Goal: Task Accomplishment & Management: Complete application form

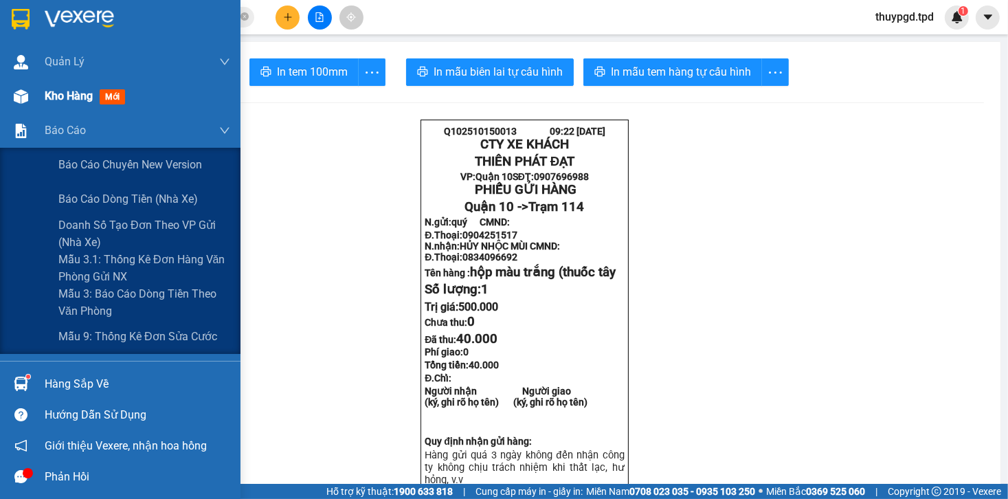
click at [45, 100] on span "Kho hàng" at bounding box center [69, 95] width 48 height 13
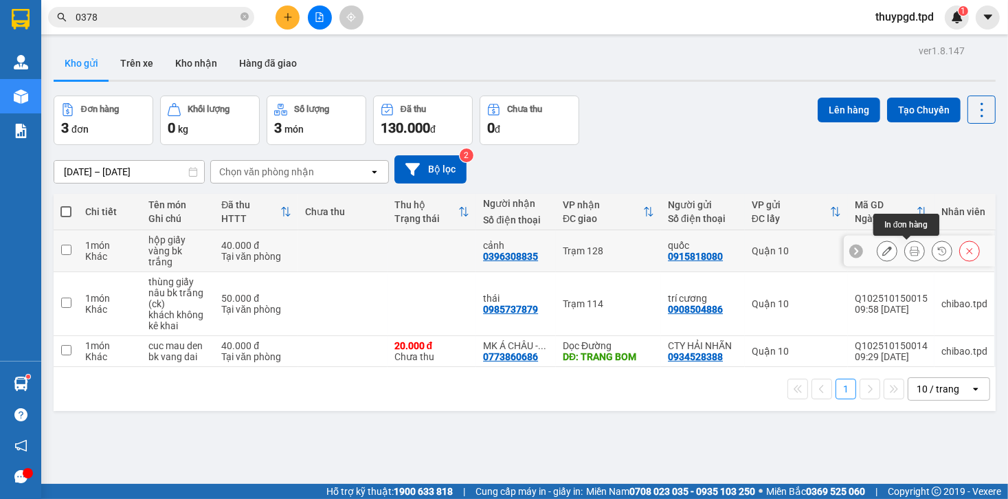
click at [910, 254] on icon at bounding box center [915, 251] width 10 height 10
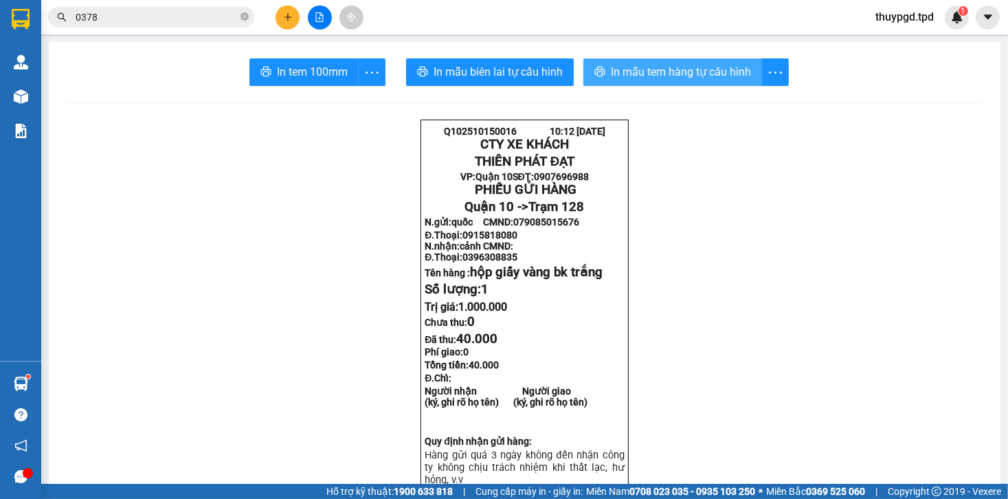
click at [669, 70] on span "In mẫu tem hàng tự cấu hình" at bounding box center [681, 71] width 140 height 17
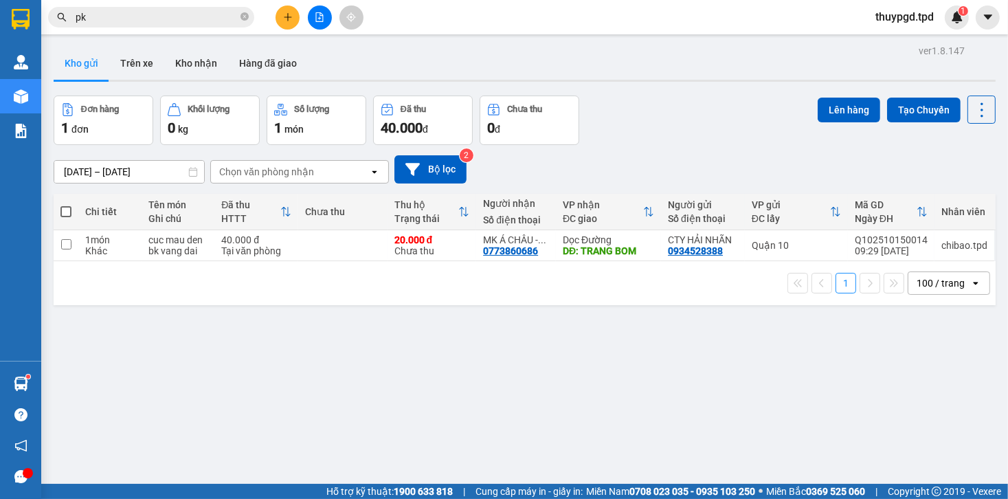
click at [289, 9] on button at bounding box center [288, 17] width 24 height 24
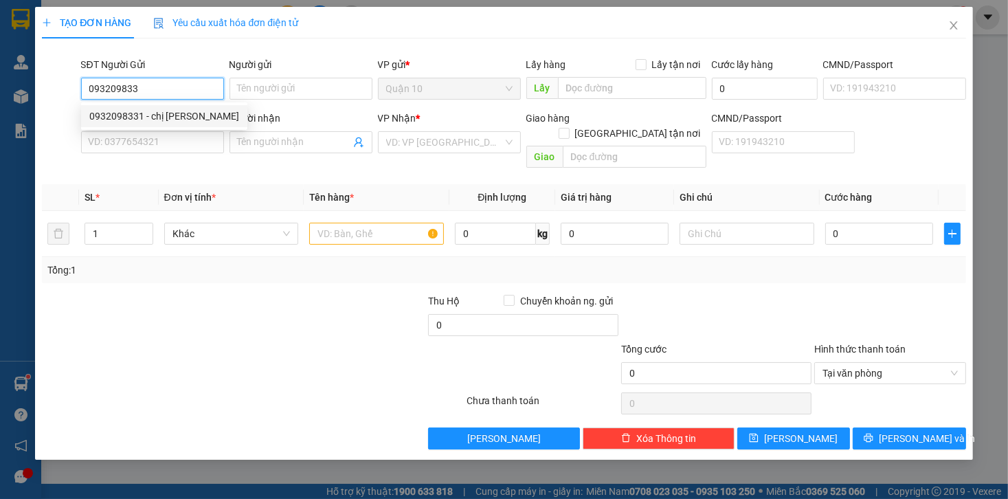
click at [146, 113] on div "0932098331 - chị [PERSON_NAME]" at bounding box center [164, 116] width 150 height 15
type input "0932098331"
type input "chị [PERSON_NAME]"
type input "079190011755- [GEOGRAPHIC_DATA]"
type input "0989636912"
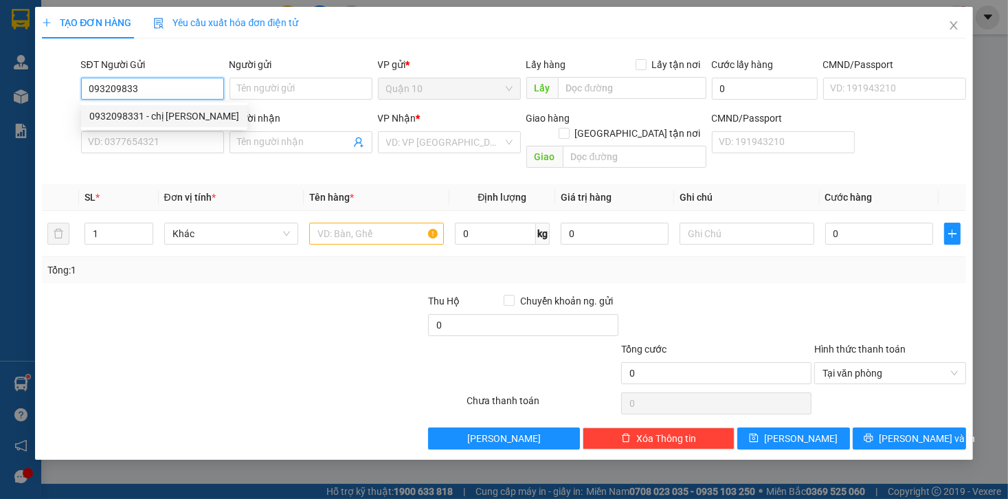
type input "VÂN"
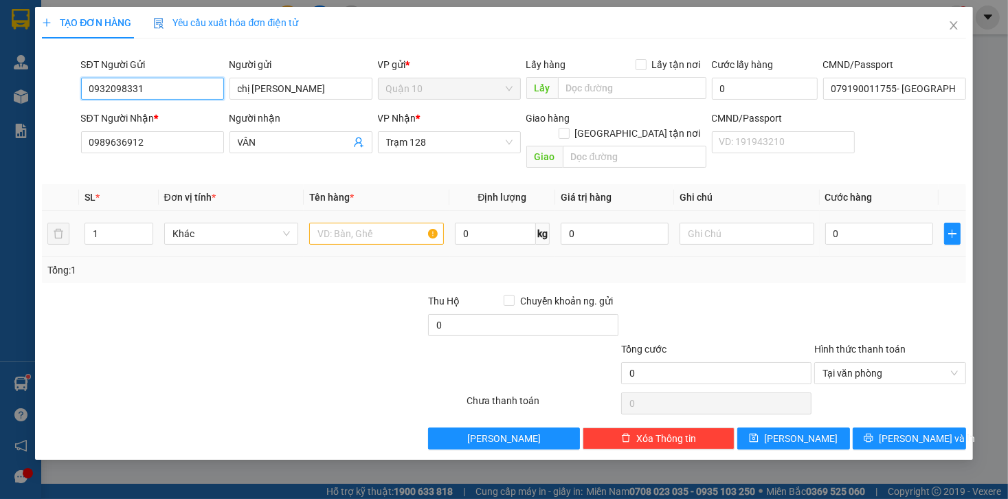
type input "0932098331"
click at [381, 223] on input "text" at bounding box center [376, 234] width 135 height 22
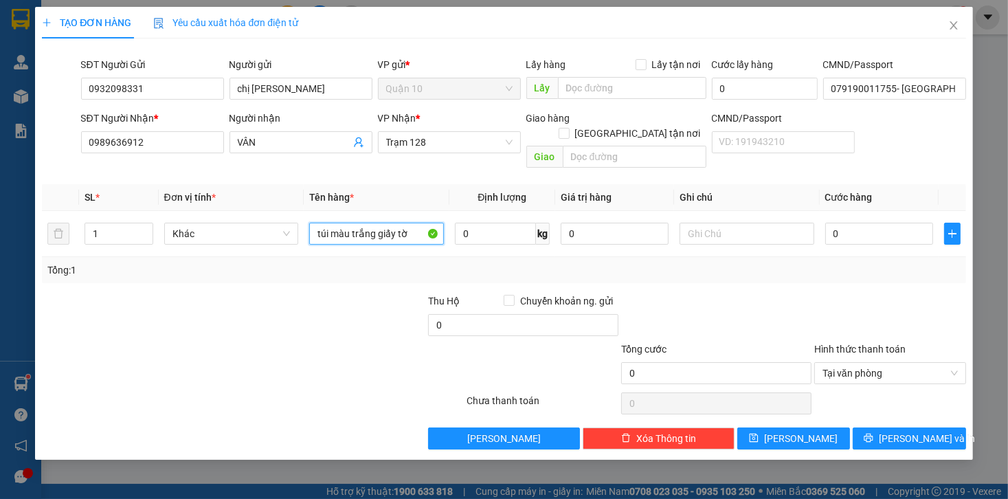
type input "túi màu trắng giấy tờ"
click at [865, 223] on input "0" at bounding box center [879, 234] width 108 height 22
type input "04"
type input "4"
type input "040"
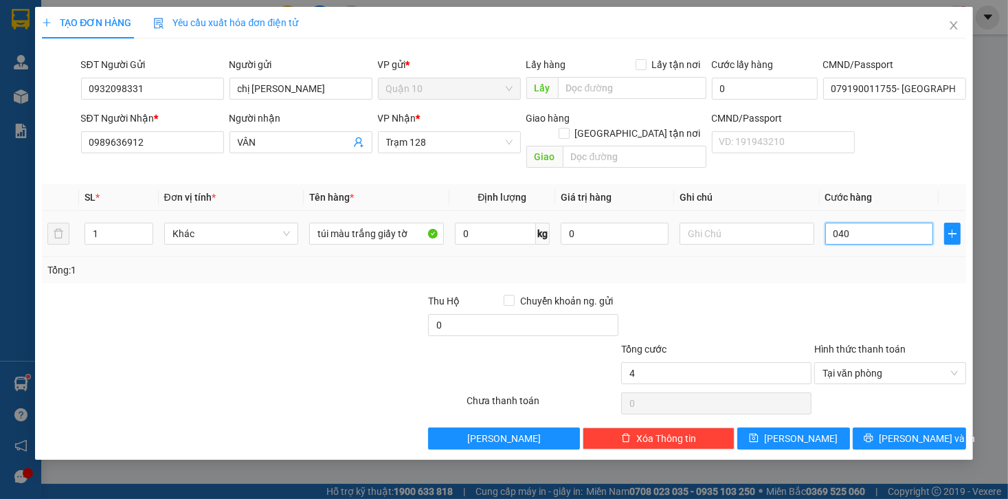
type input "40"
type input "40.000"
click at [891, 232] on div "40.000" at bounding box center [879, 233] width 108 height 27
click at [928, 431] on span "[PERSON_NAME] và In" at bounding box center [927, 438] width 96 height 15
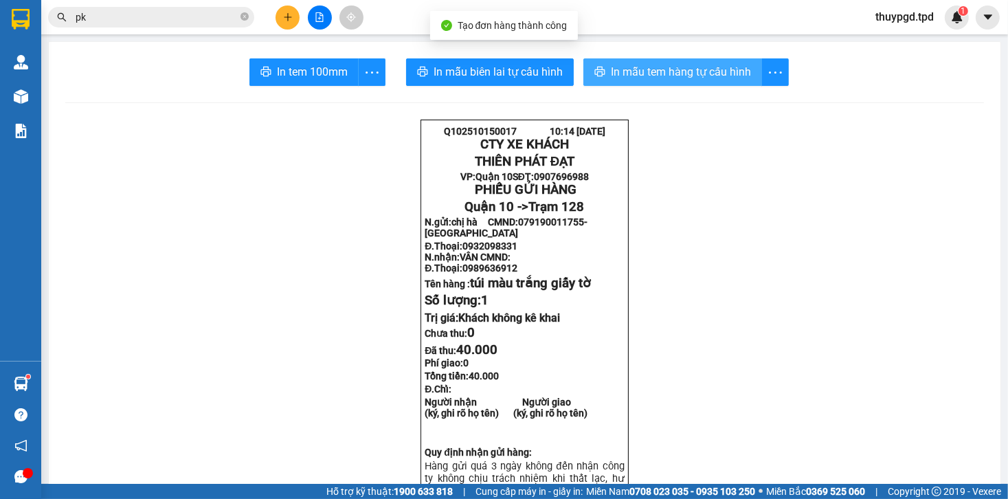
click at [687, 60] on button "In mẫu tem hàng tự cấu hình" at bounding box center [672, 71] width 179 height 27
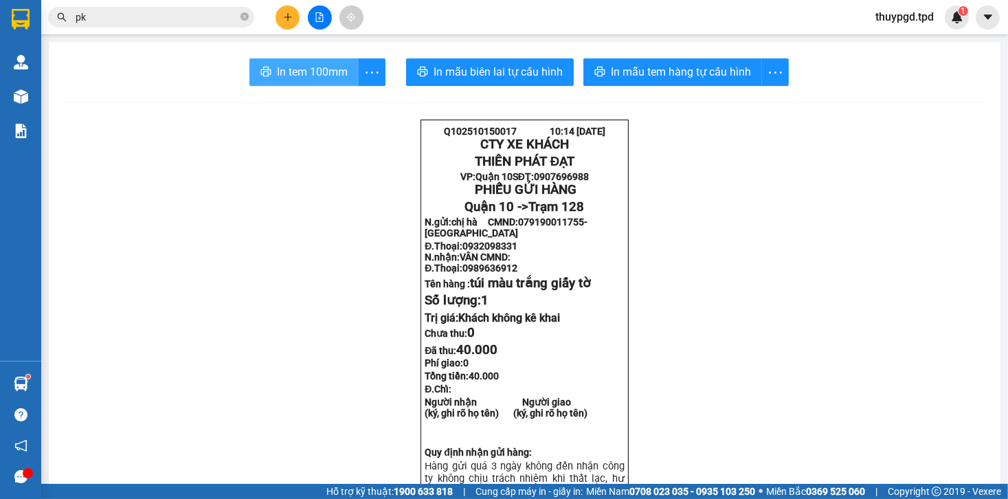
click at [335, 74] on span "In tem 100mm" at bounding box center [312, 71] width 71 height 17
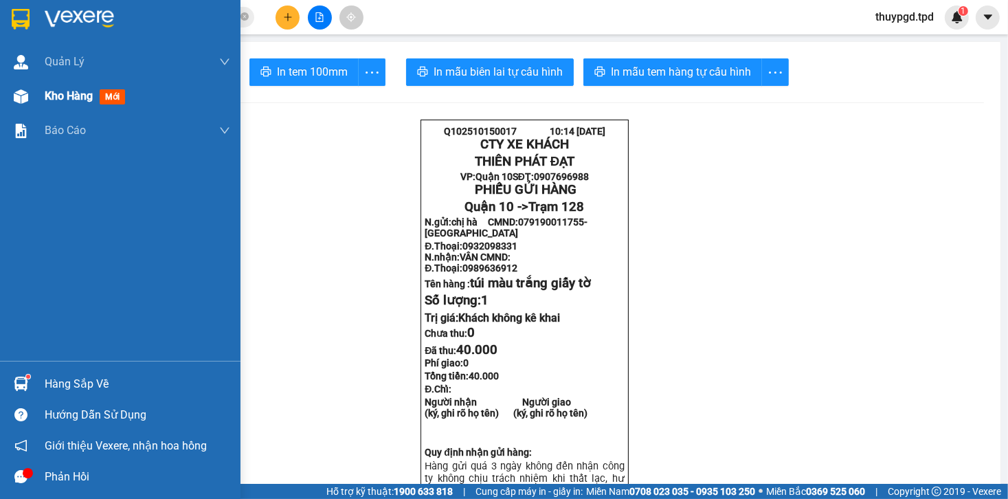
click at [14, 102] on img at bounding box center [21, 96] width 14 height 14
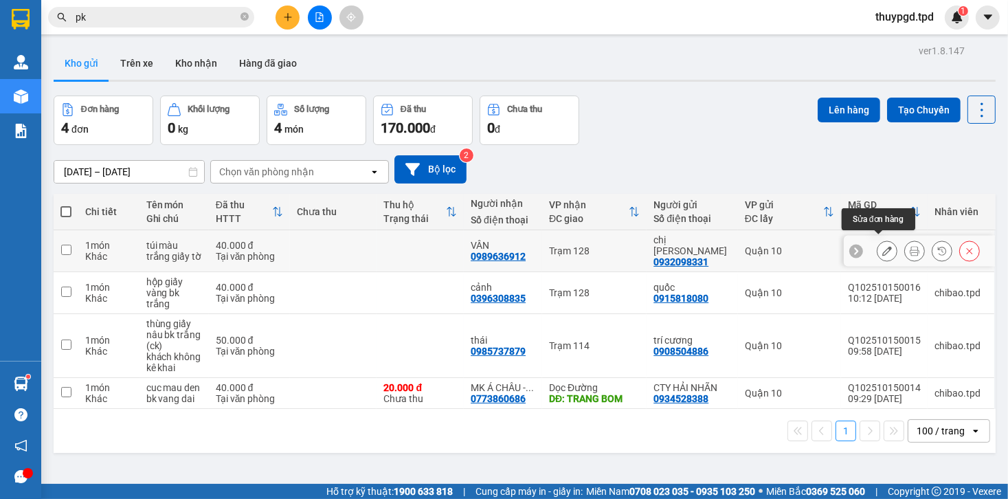
click at [877, 248] on button at bounding box center [886, 251] width 19 height 24
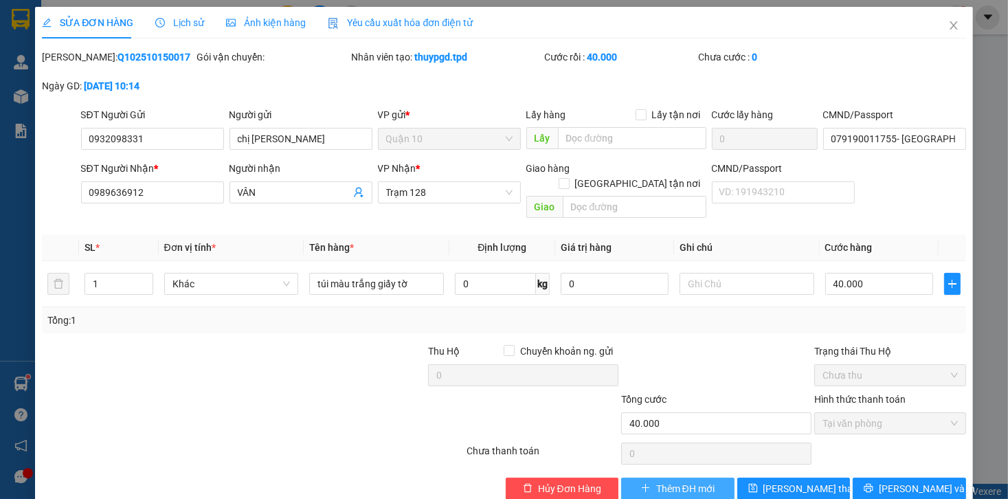
click at [693, 481] on span "Thêm ĐH mới" at bounding box center [685, 488] width 58 height 15
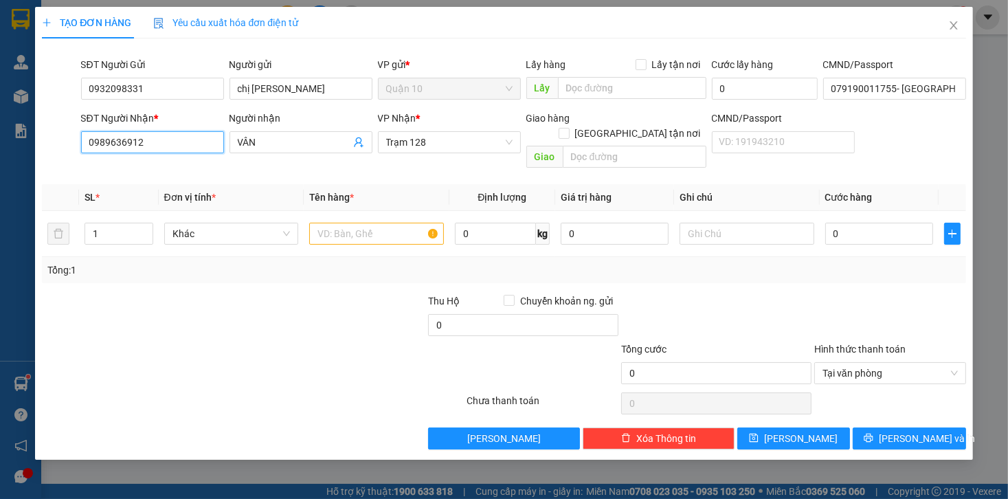
click at [177, 151] on input "0989636912" at bounding box center [152, 142] width 143 height 22
click at [177, 150] on input "0989636912" at bounding box center [152, 142] width 143 height 22
click at [324, 135] on input "VÂN" at bounding box center [294, 142] width 113 height 15
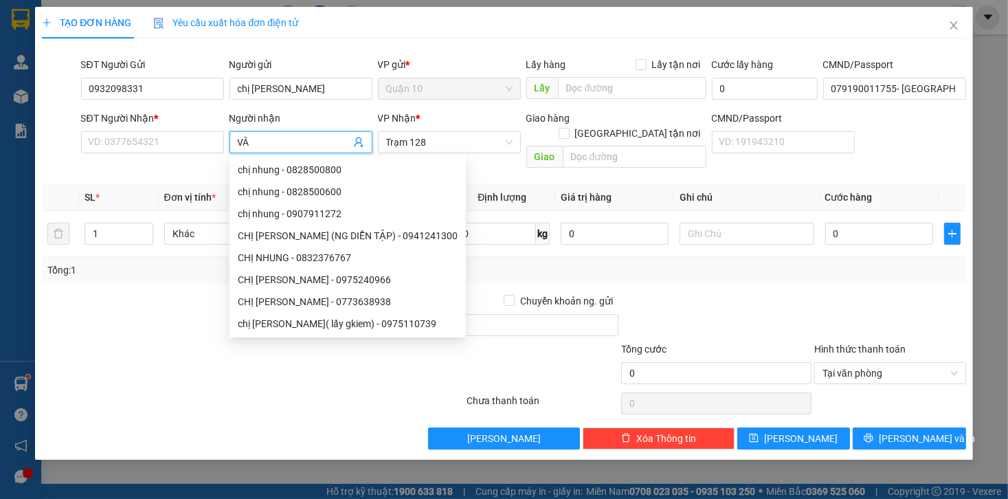
type input "V"
click at [359, 140] on icon "user-add" at bounding box center [358, 142] width 11 height 11
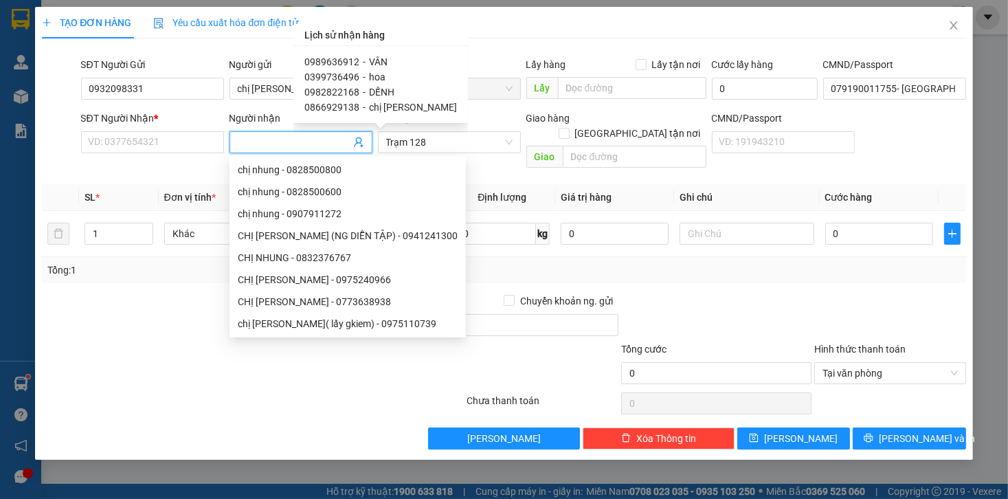
click at [348, 91] on span "0982822168" at bounding box center [331, 92] width 55 height 11
type input "0982822168"
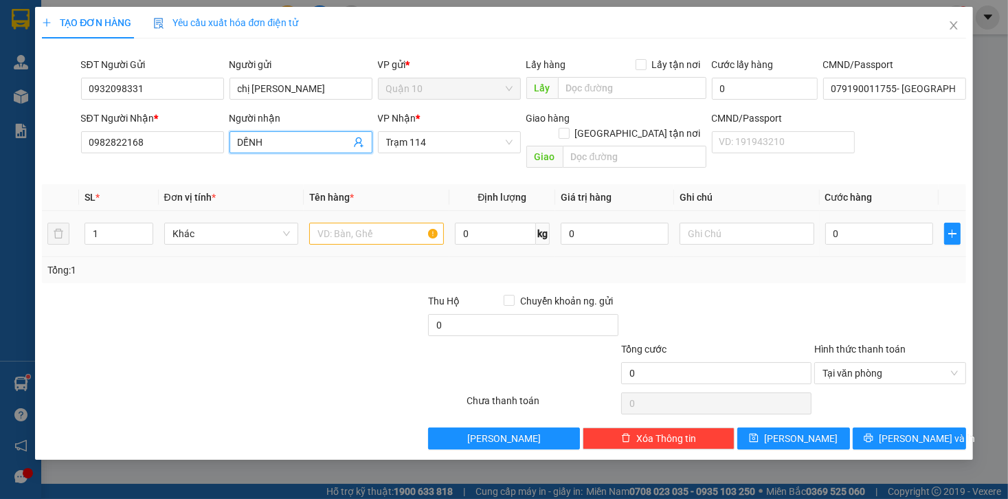
type input "DẾNH"
click at [352, 226] on input "text" at bounding box center [376, 234] width 135 height 22
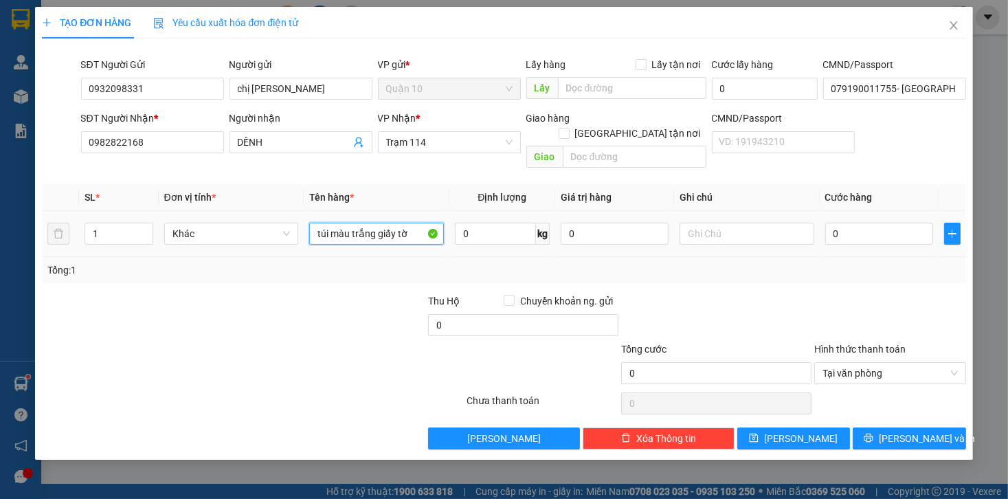
type input "túi màu trắng giấy tờ"
click at [797, 263] on div "Tổng: 1" at bounding box center [503, 270] width 923 height 26
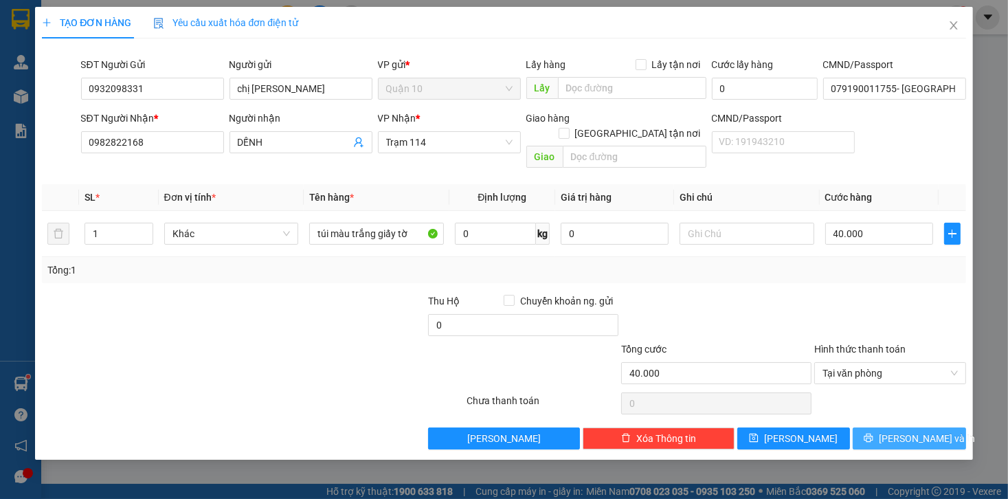
click at [936, 427] on button "[PERSON_NAME] và In" at bounding box center [909, 438] width 113 height 22
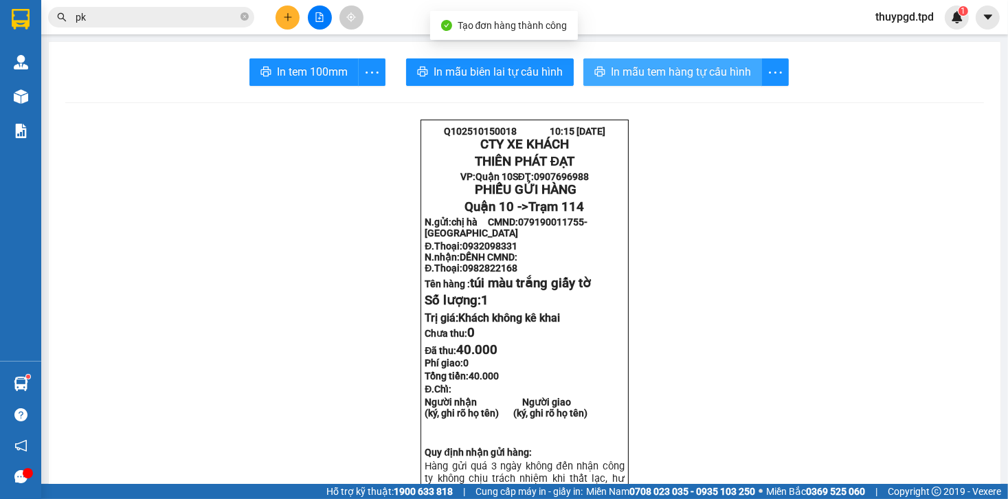
click at [599, 72] on icon "printer" at bounding box center [600, 72] width 10 height 10
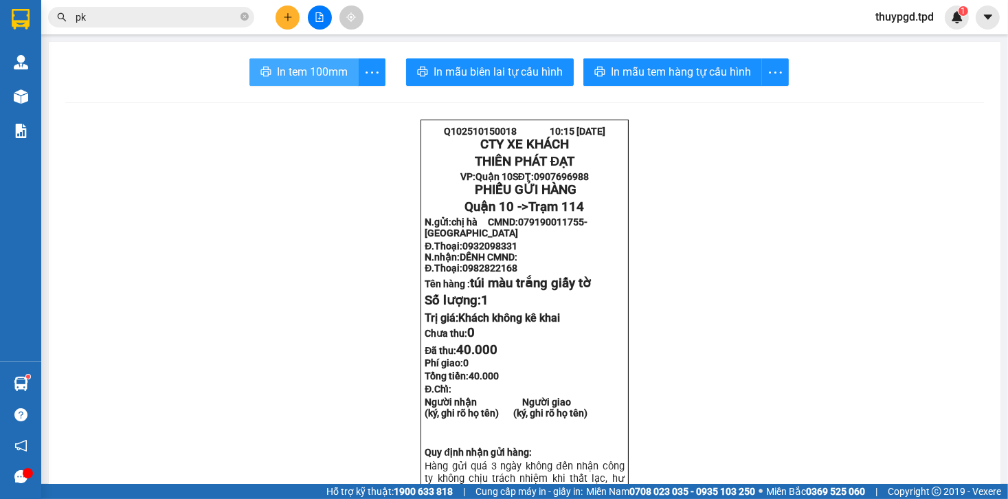
click at [310, 76] on span "In tem 100mm" at bounding box center [312, 71] width 71 height 17
click at [287, 8] on button at bounding box center [288, 17] width 24 height 24
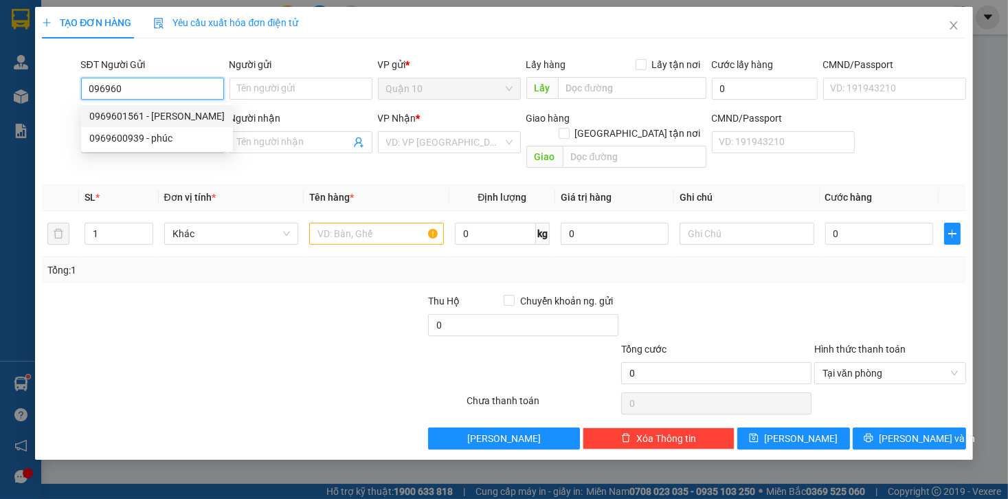
click at [173, 114] on div "0969601561 - [PERSON_NAME]" at bounding box center [156, 116] width 135 height 15
type input "0969601561"
type input "[PERSON_NAME]"
type input "075083025185"
type input "0902528956"
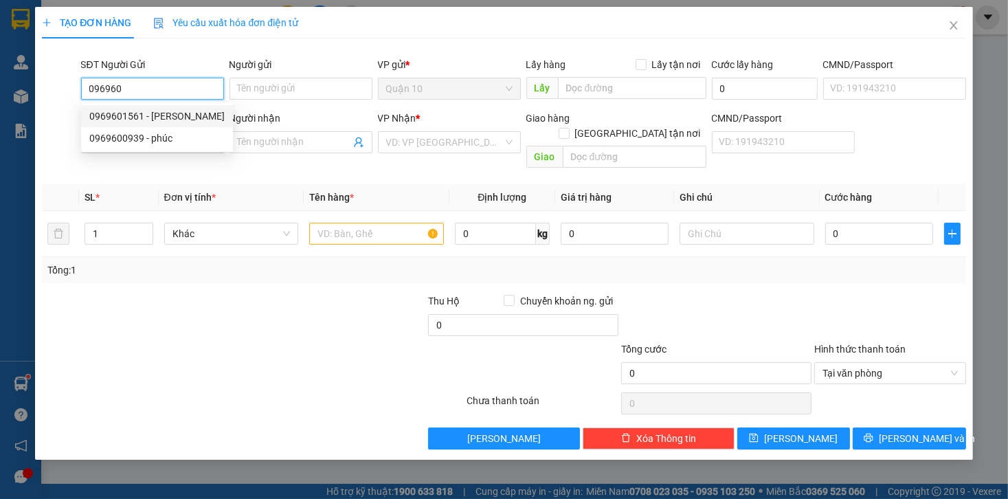
type input "LOAN"
type input "CACAO TRỌNG ĐỨC"
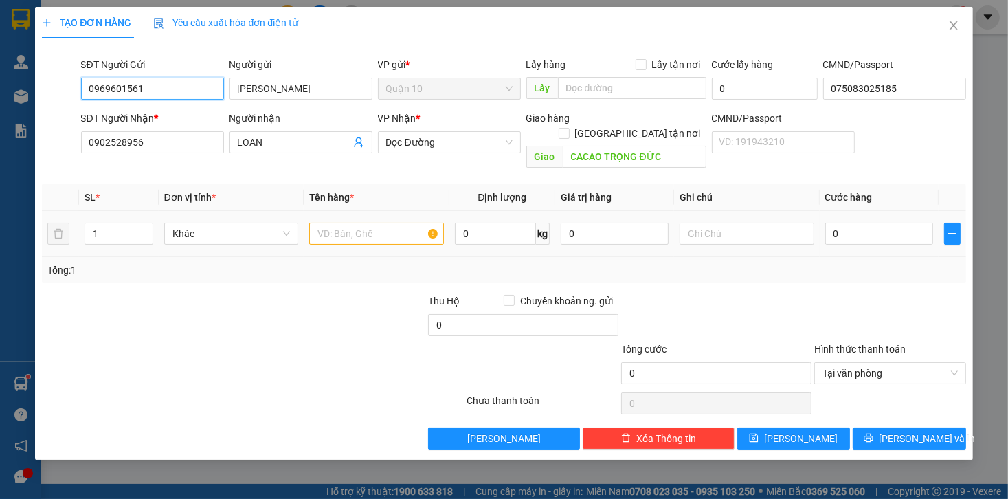
type input "0969601561"
click at [373, 223] on input "text" at bounding box center [376, 234] width 135 height 22
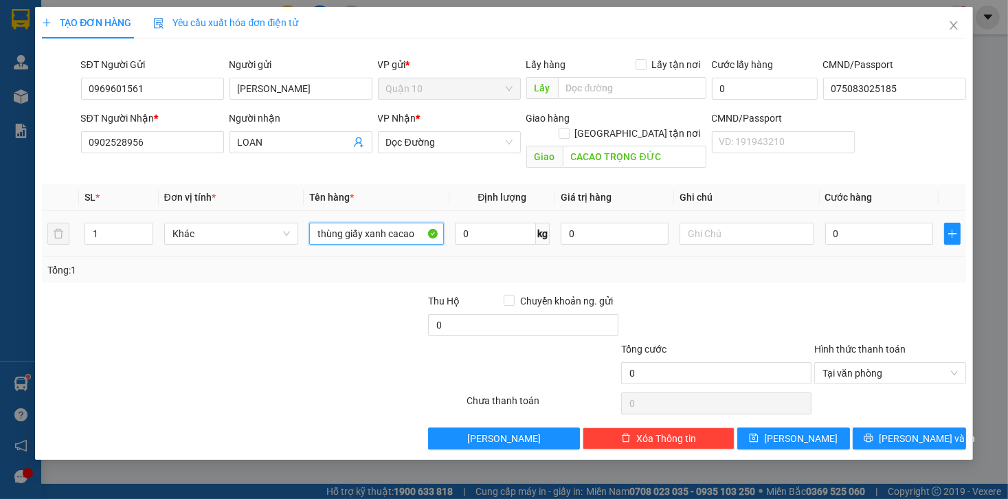
type input "thùng giấy xanh cacao"
type input "12.000.000"
click at [154, 219] on td "1" at bounding box center [118, 234] width 79 height 46
click at [147, 228] on icon "up" at bounding box center [145, 230] width 5 height 5
type input "3"
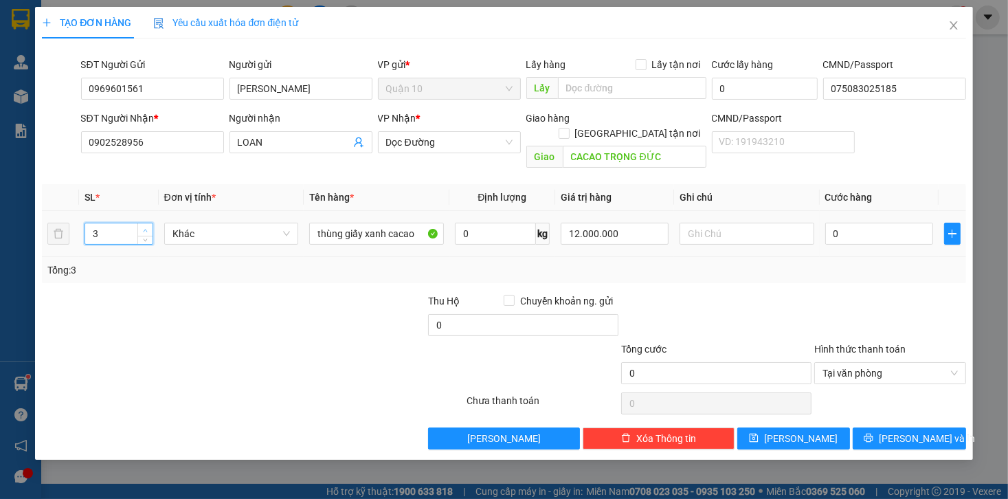
click at [147, 228] on icon "up" at bounding box center [145, 230] width 5 height 5
click at [866, 223] on input "0" at bounding box center [879, 234] width 108 height 22
type input "1"
type input "15"
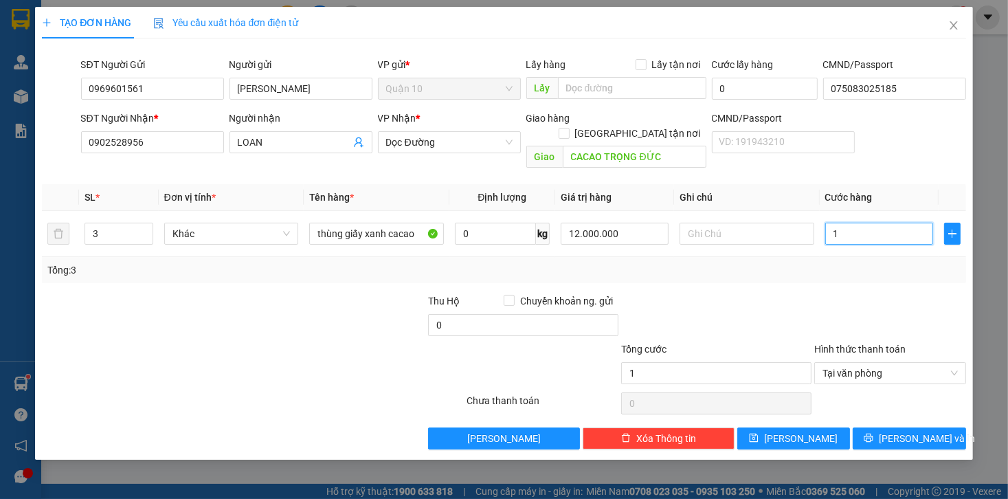
type input "15"
type input "150"
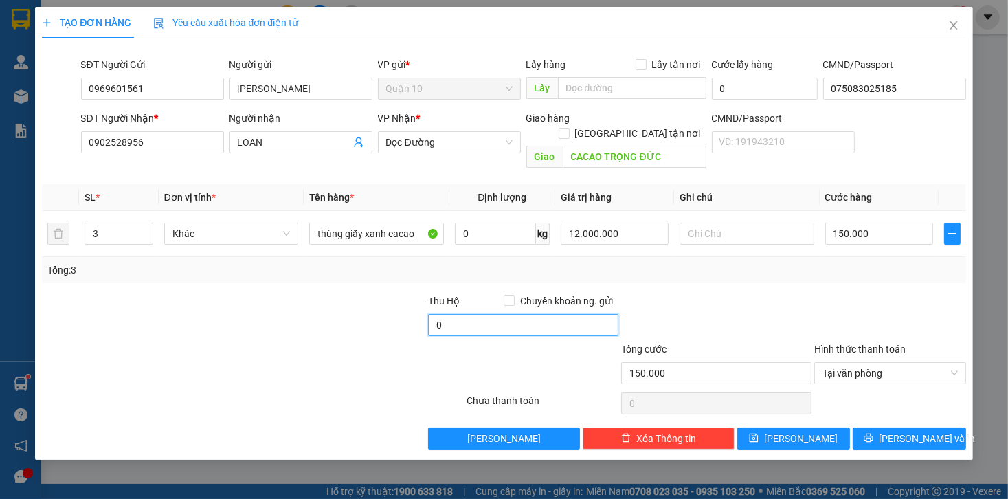
click at [473, 314] on input "0" at bounding box center [523, 325] width 190 height 22
click at [726, 269] on div "Transit Pickup Surcharge Ids Transit Deliver Surcharge Ids Transit Deliver Surc…" at bounding box center [503, 249] width 923 height 400
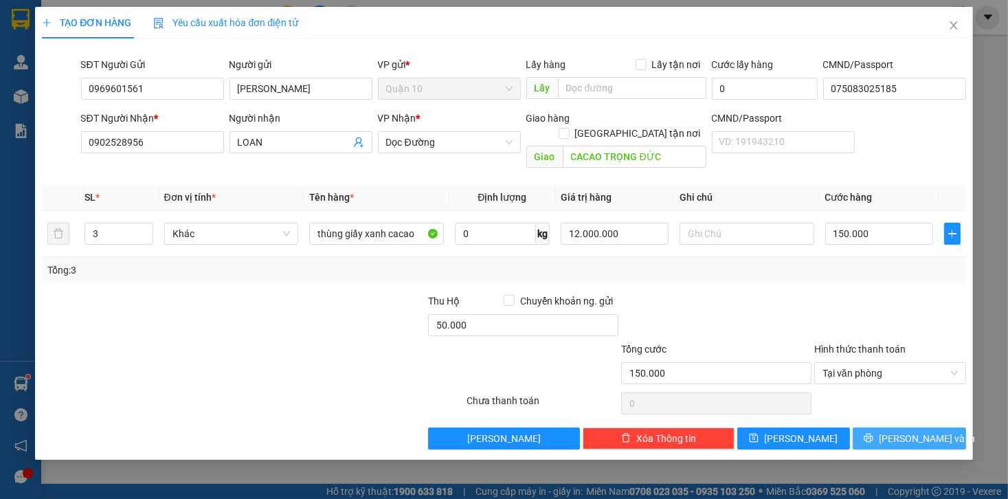
click at [873, 433] on icon "printer" at bounding box center [869, 438] width 10 height 10
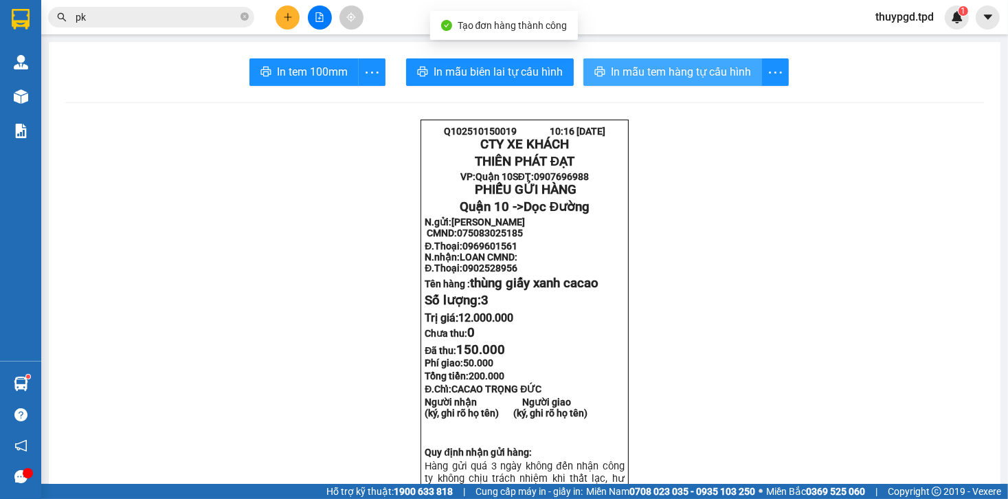
click at [640, 68] on span "In mẫu tem hàng tự cấu hình" at bounding box center [681, 71] width 140 height 17
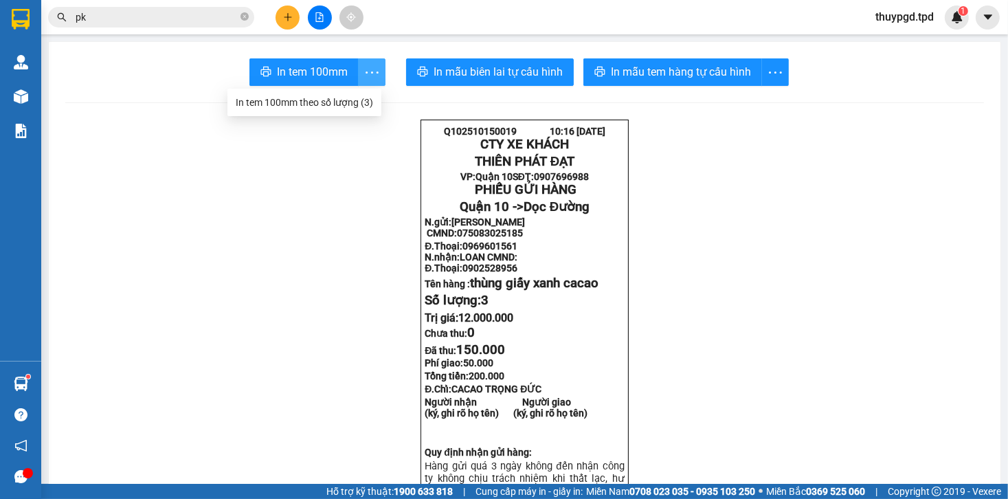
click at [366, 72] on icon "more" at bounding box center [371, 72] width 17 height 17
click at [334, 91] on li "In tem 100mm theo số lượng (3)" at bounding box center [304, 102] width 154 height 22
click at [366, 68] on icon "more" at bounding box center [371, 72] width 17 height 17
click at [343, 106] on div "In tem 100mm theo số lượng (3)" at bounding box center [304, 102] width 137 height 15
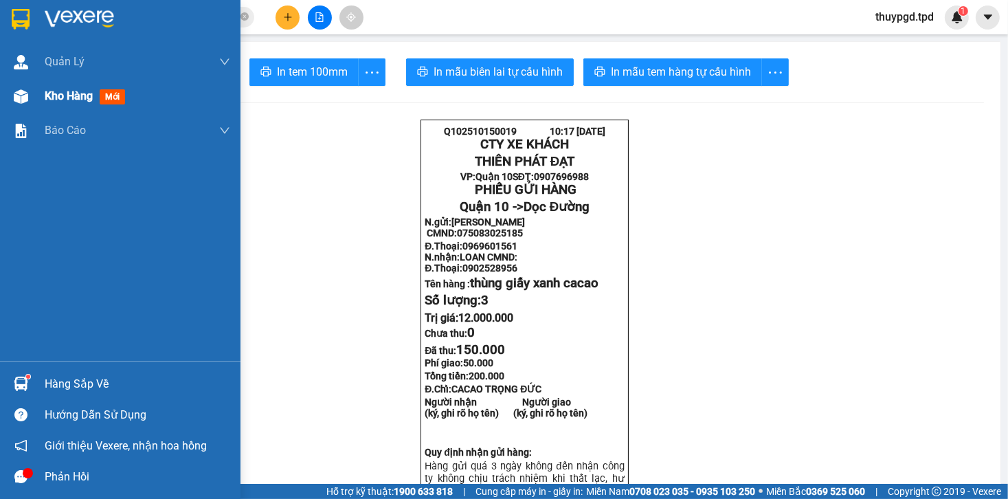
click at [25, 93] on img at bounding box center [21, 96] width 14 height 14
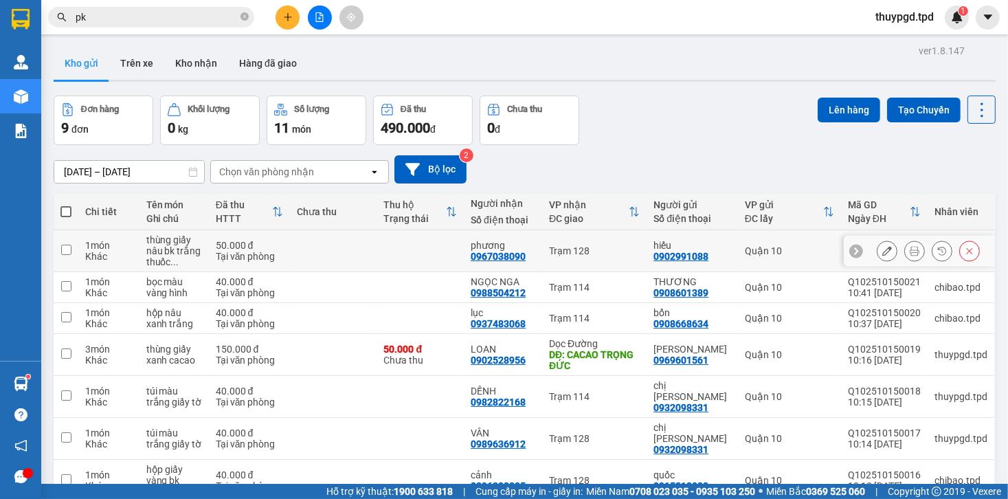
click at [910, 250] on icon at bounding box center [915, 251] width 10 height 10
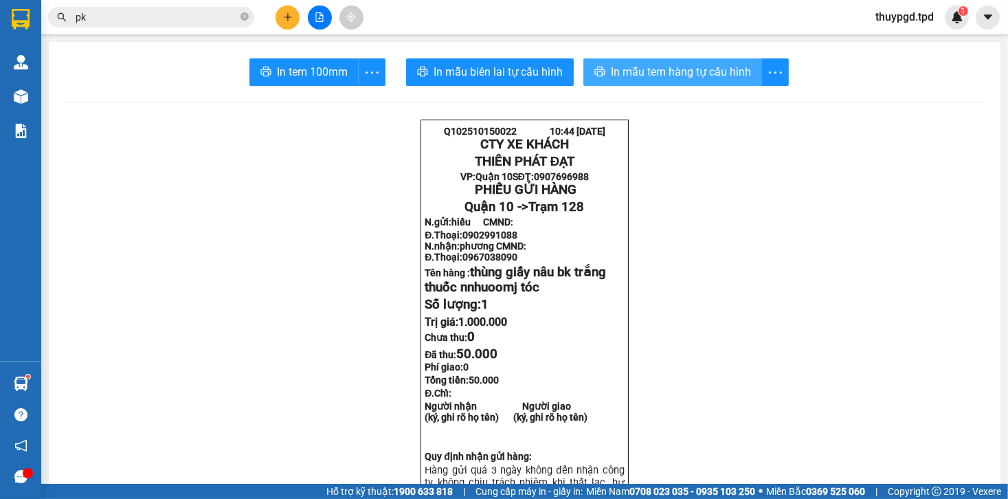
click at [660, 71] on span "In mẫu tem hàng tự cấu hình" at bounding box center [681, 71] width 140 height 17
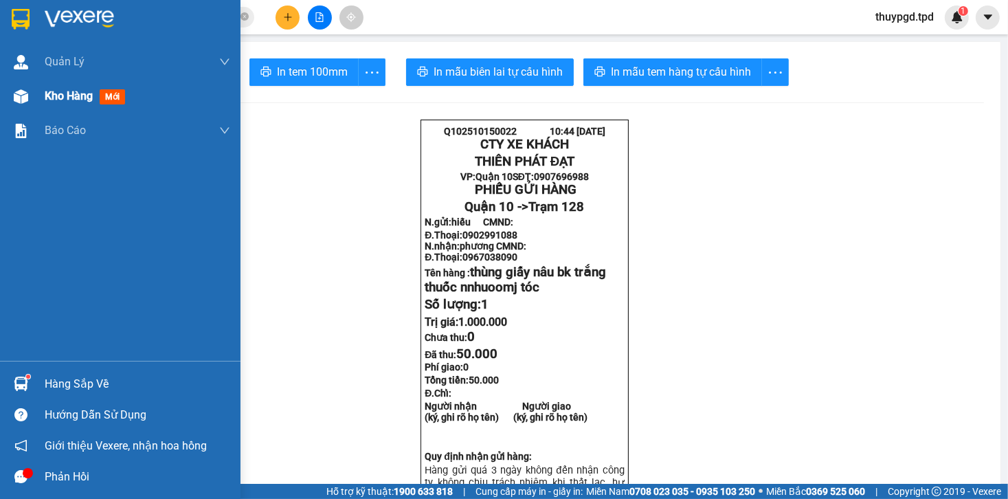
click at [22, 95] on img at bounding box center [21, 96] width 14 height 14
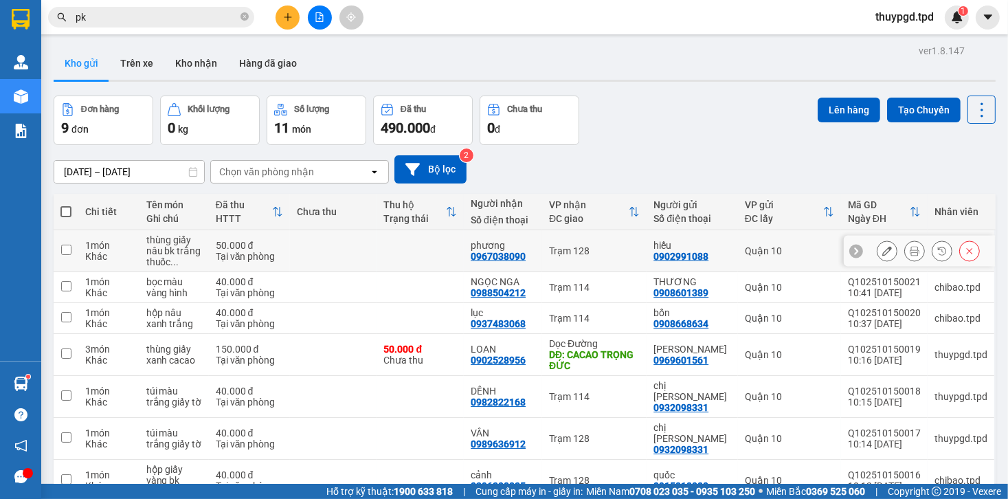
click at [882, 251] on icon at bounding box center [887, 251] width 10 height 10
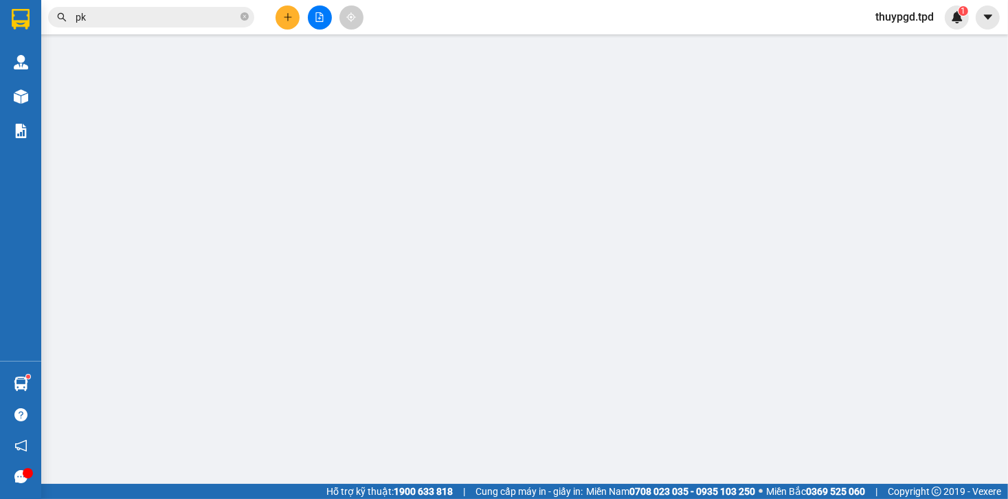
type input "0902991088"
type input "hiếu"
type input "0967038090"
type input "phương"
type input "50.000"
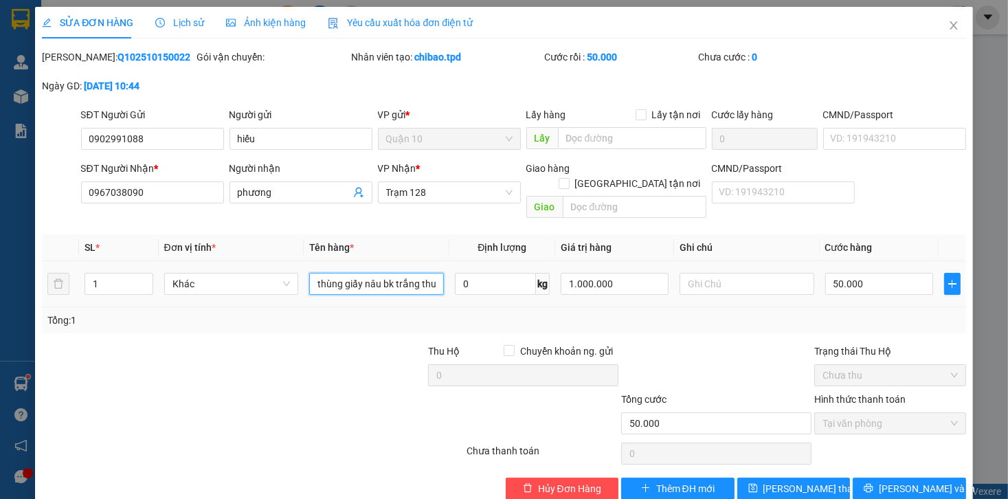
click at [412, 273] on input "thùng giấy nâu bk trắng thuốc nnhuoomj tóc" at bounding box center [376, 284] width 135 height 22
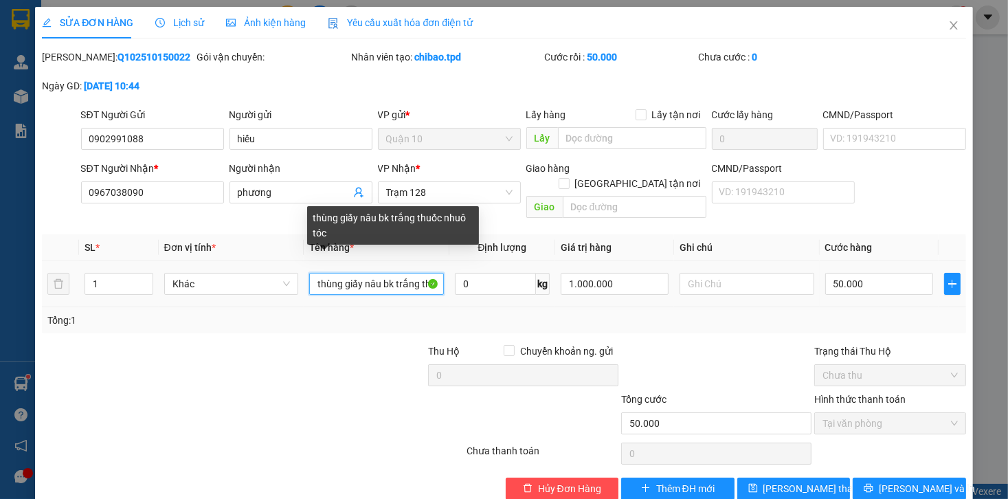
type input "thùng giấy nâu bk trắng thuốc nhuộm tóc"
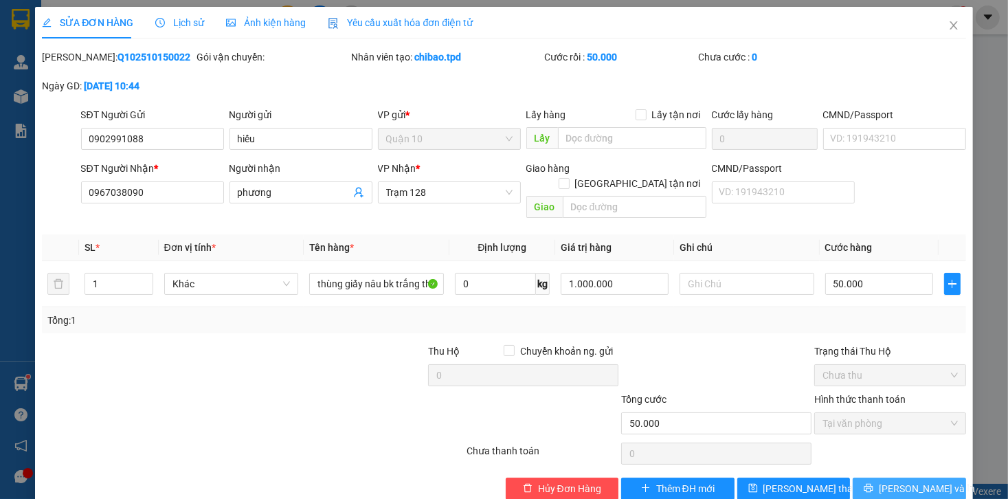
click at [912, 481] on span "[PERSON_NAME] và In" at bounding box center [927, 488] width 96 height 15
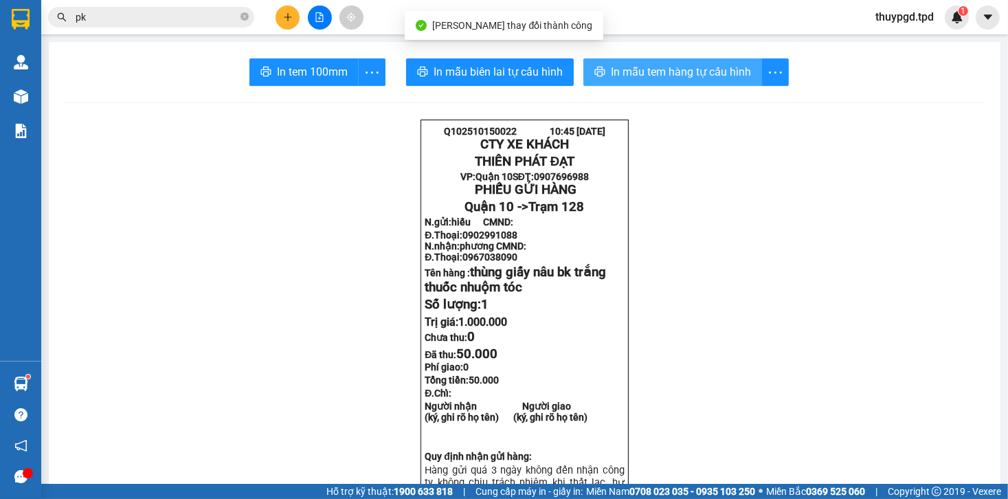
click at [664, 71] on span "In mẫu tem hàng tự cấu hình" at bounding box center [681, 71] width 140 height 17
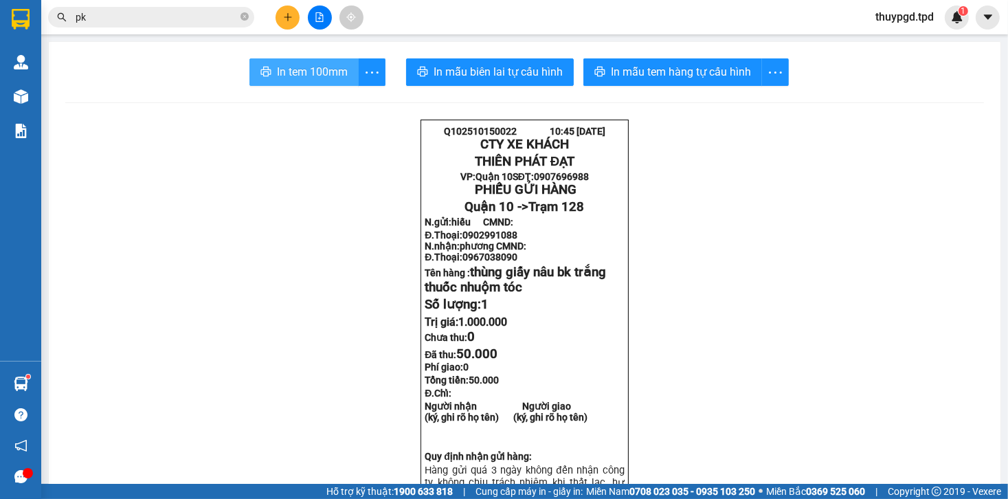
click at [306, 72] on span "In tem 100mm" at bounding box center [312, 71] width 71 height 17
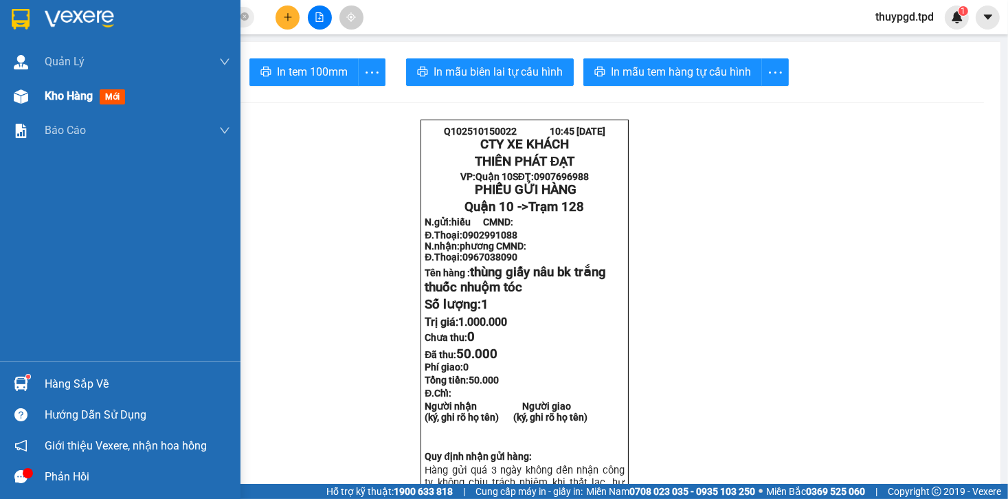
click at [27, 96] on img at bounding box center [21, 96] width 14 height 14
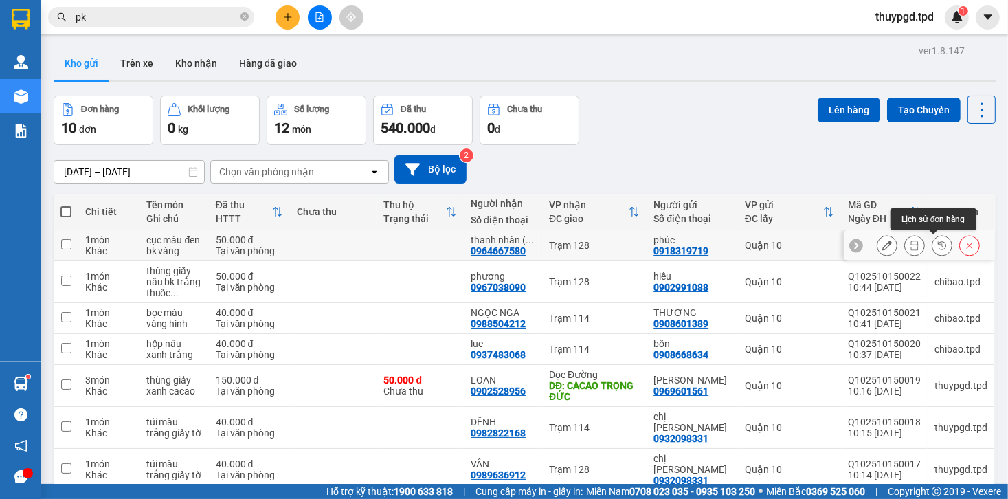
click at [910, 242] on icon at bounding box center [915, 245] width 10 height 10
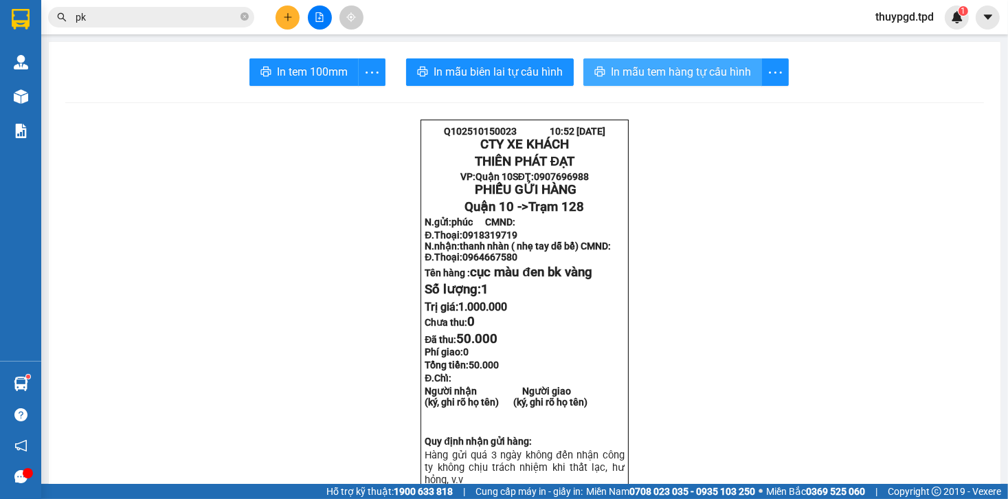
drag, startPoint x: 701, startPoint y: 62, endPoint x: 702, endPoint y: 72, distance: 10.3
click at [701, 61] on button "In mẫu tem hàng tự cấu hình" at bounding box center [672, 71] width 179 height 27
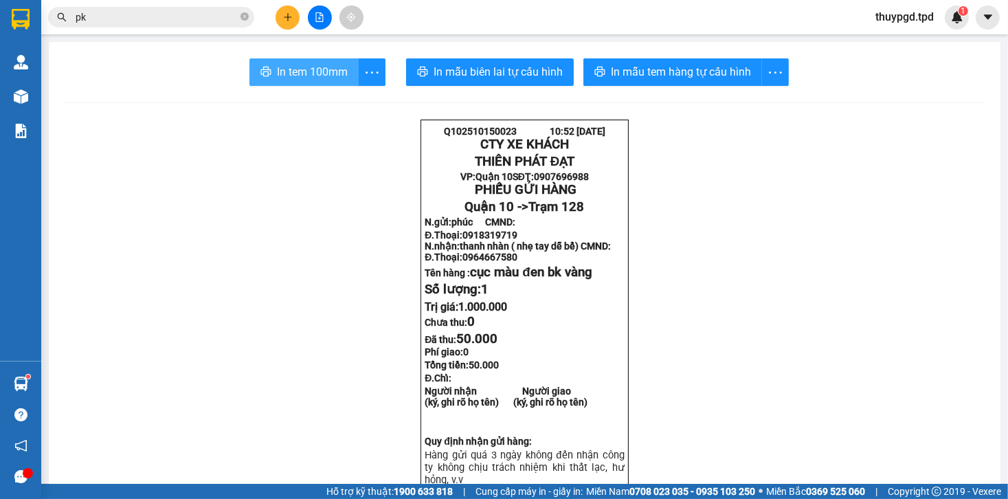
click at [309, 63] on button "In tem 100mm" at bounding box center [303, 71] width 109 height 27
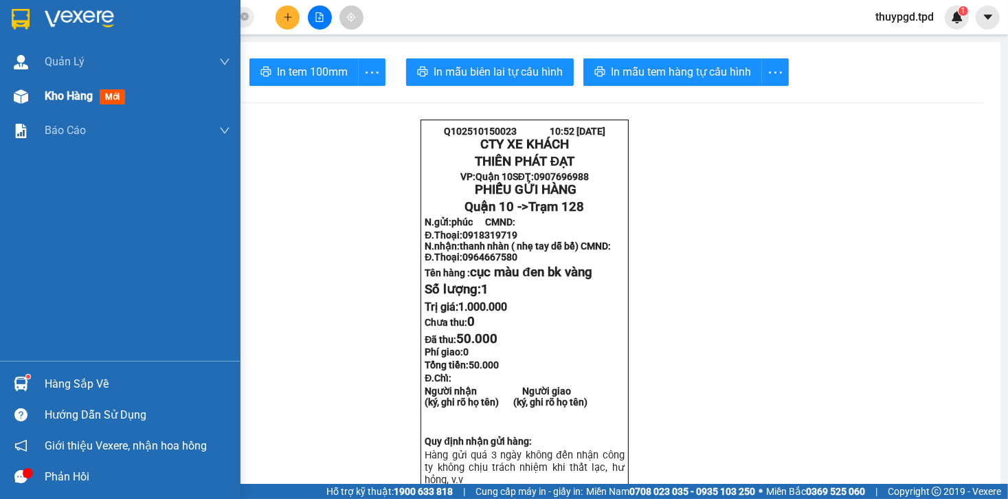
click at [25, 102] on img at bounding box center [21, 96] width 14 height 14
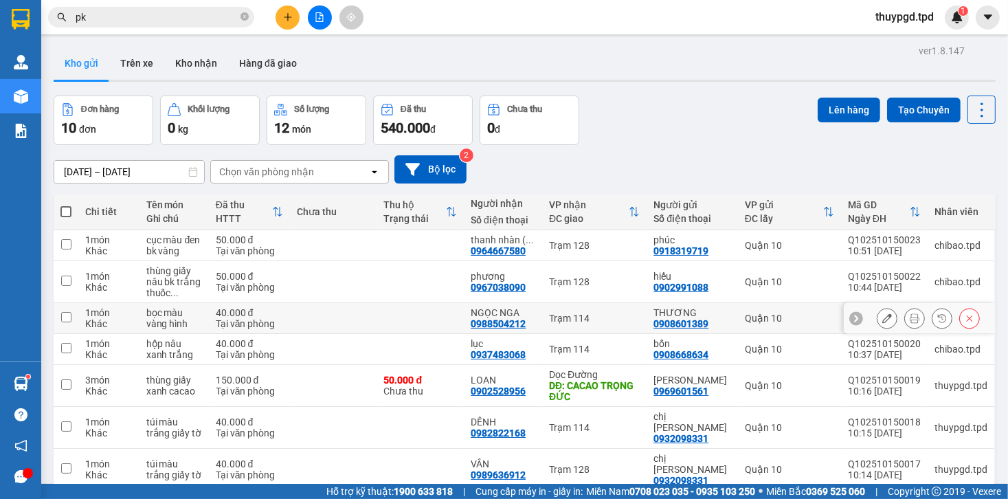
click at [910, 313] on icon at bounding box center [915, 318] width 10 height 10
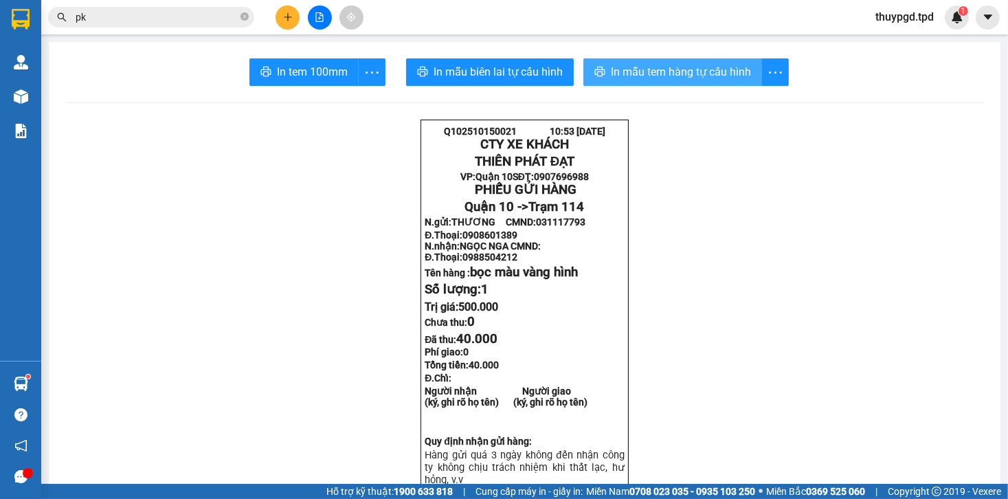
click at [673, 67] on span "In mẫu tem hàng tự cấu hình" at bounding box center [681, 71] width 140 height 17
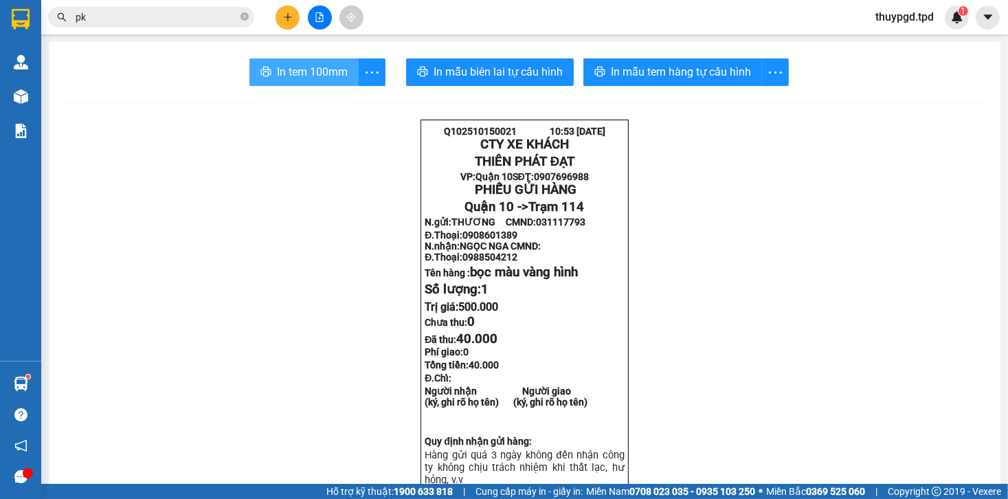
click at [283, 66] on span "In tem 100mm" at bounding box center [312, 71] width 71 height 17
click at [195, 26] on span "pk" at bounding box center [151, 17] width 206 height 21
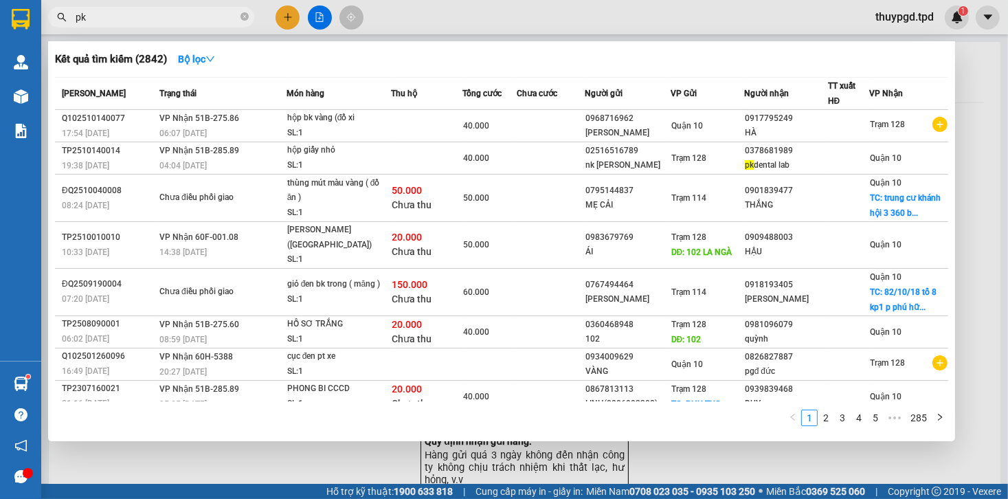
click at [195, 26] on span "pk" at bounding box center [151, 17] width 206 height 21
click at [188, 24] on input "pk" at bounding box center [157, 17] width 162 height 15
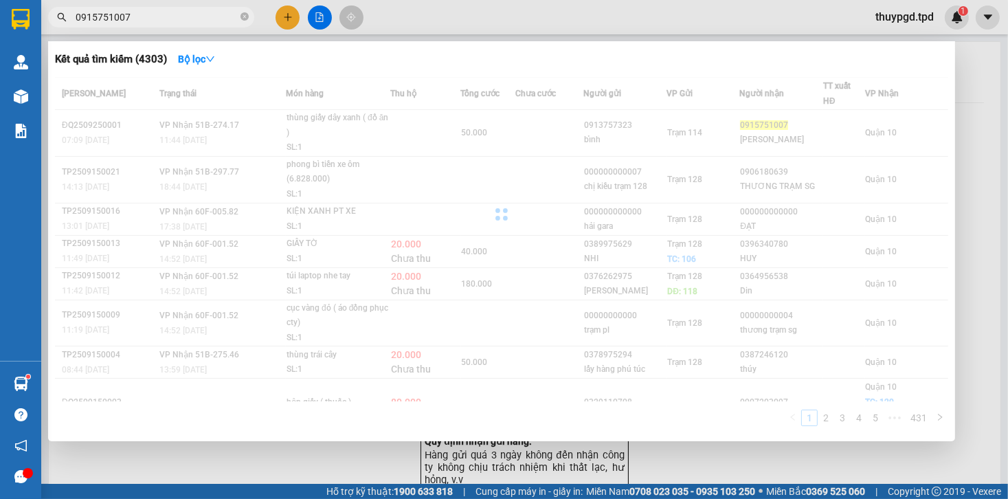
type input "0915751007"
click at [287, 133] on div at bounding box center [501, 214] width 893 height 275
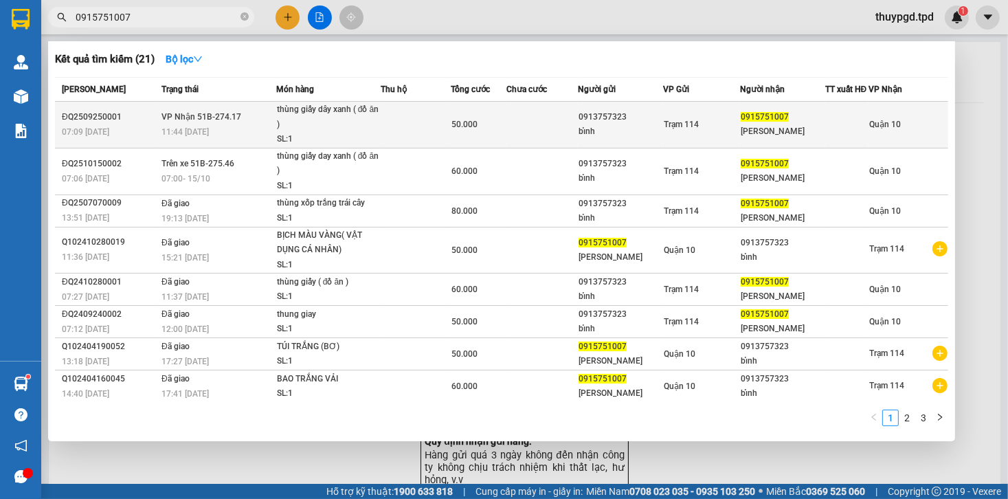
click at [294, 143] on div "SL: 1" at bounding box center [328, 139] width 103 height 15
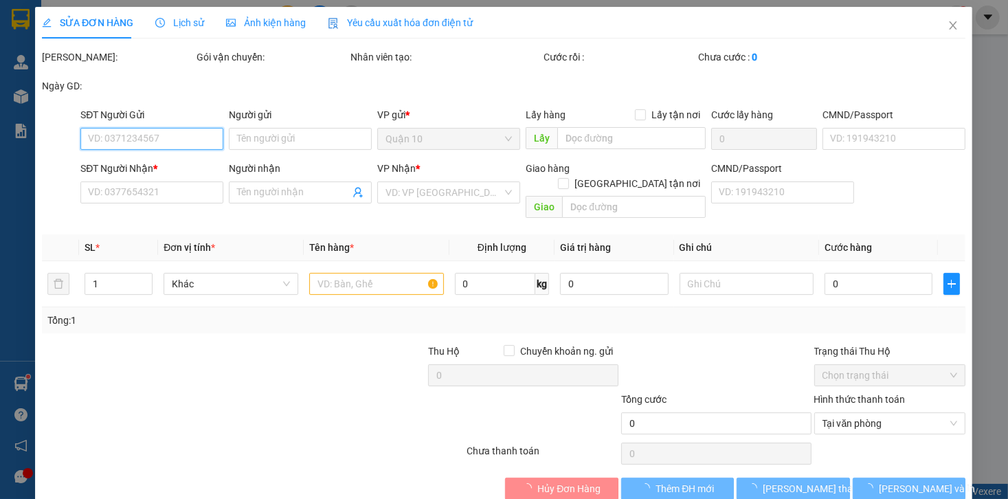
type input "0913757323"
type input "bỉnh"
type input "270114402"
type input "0915751007"
type input "[PERSON_NAME]"
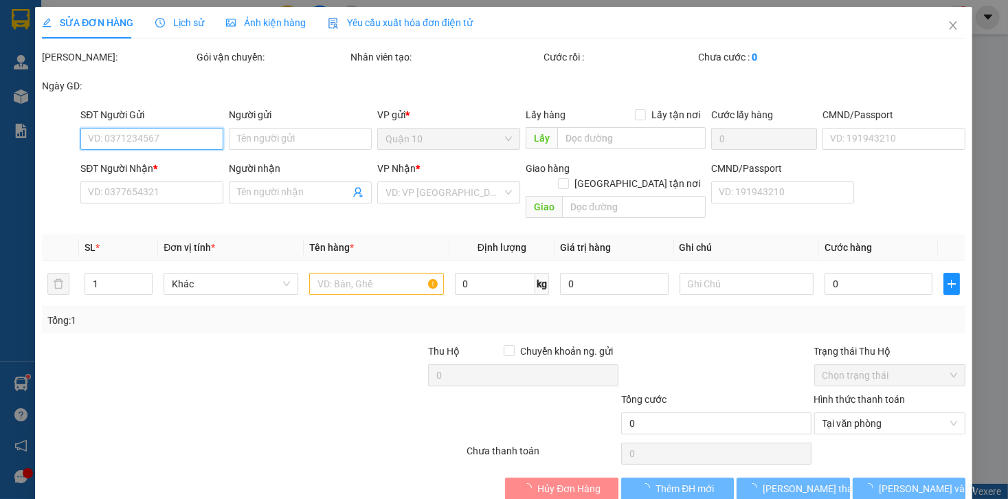
type input "50.000"
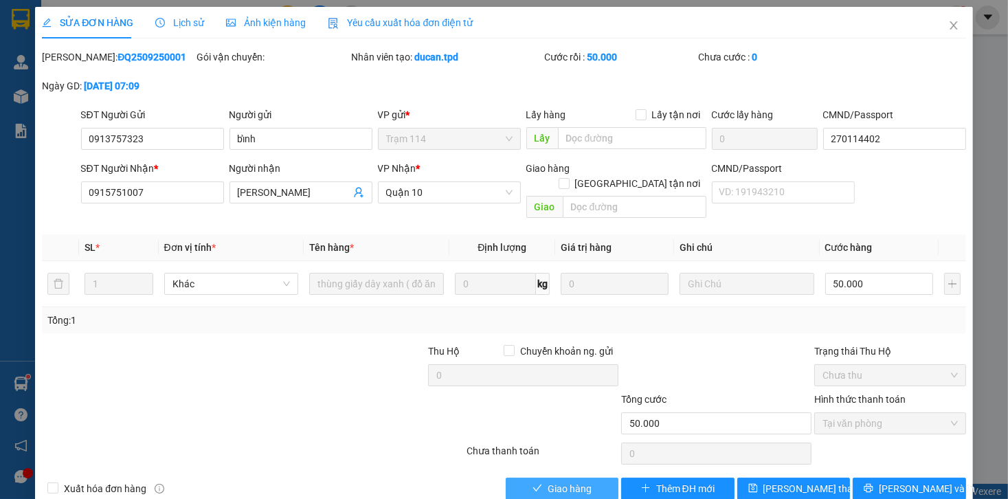
click at [566, 481] on span "Giao hàng" at bounding box center [570, 488] width 44 height 15
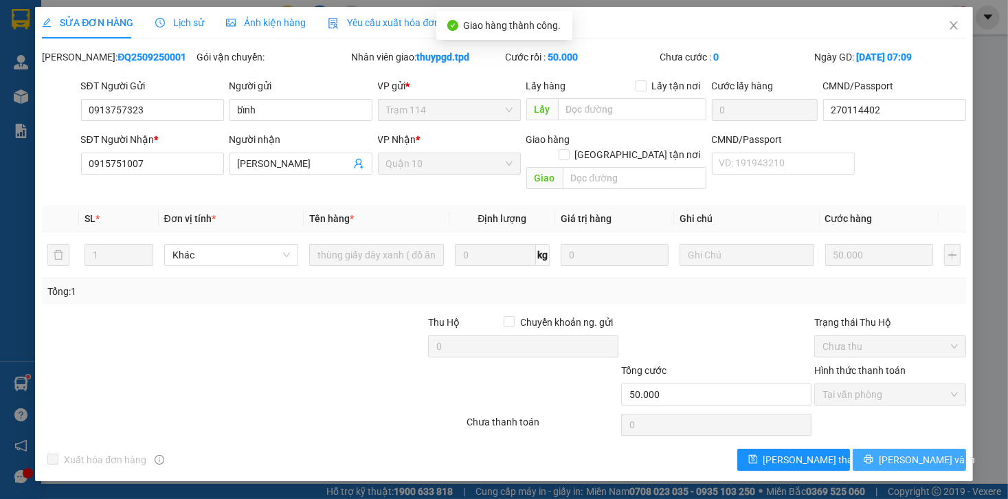
click at [895, 449] on button "[PERSON_NAME] và In" at bounding box center [909, 460] width 113 height 22
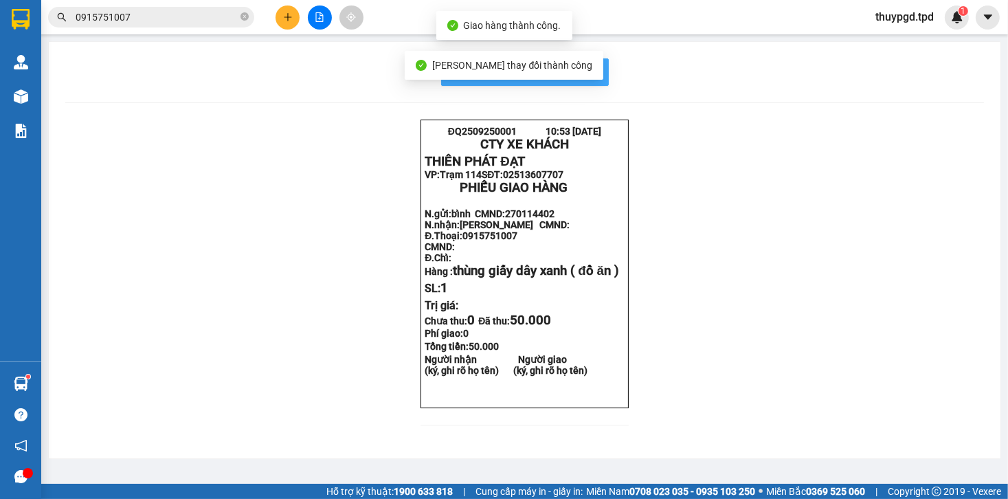
drag, startPoint x: 585, startPoint y: 75, endPoint x: 572, endPoint y: 91, distance: 20.9
click at [585, 75] on span "In mẫu biên lai tự cấu hình" at bounding box center [533, 71] width 129 height 17
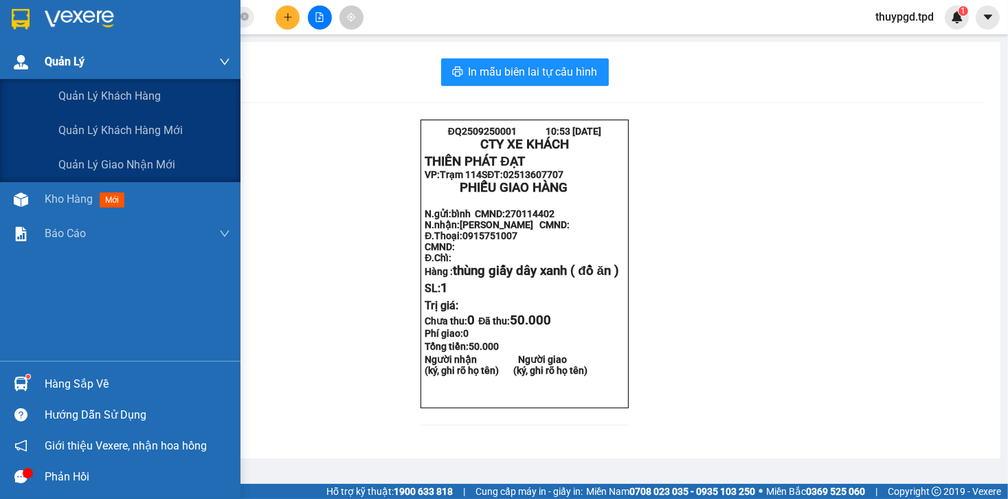
click at [49, 71] on div "Quản Lý" at bounding box center [138, 62] width 186 height 34
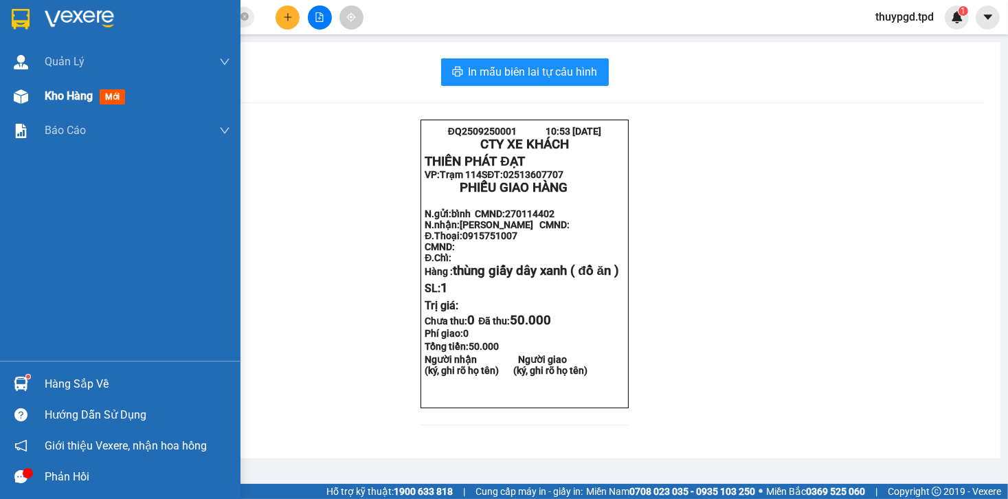
click at [25, 85] on div at bounding box center [21, 97] width 24 height 24
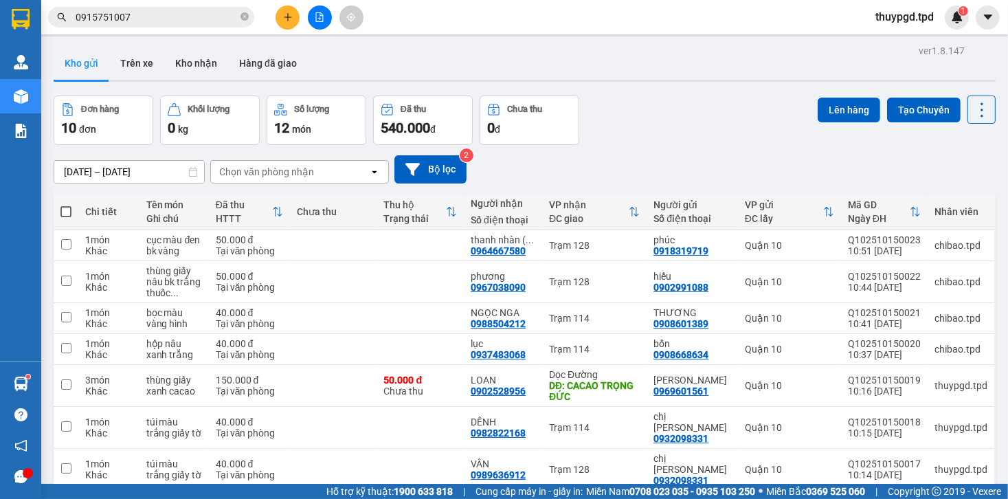
click at [70, 214] on span at bounding box center [65, 211] width 11 height 11
click at [66, 205] on input "checkbox" at bounding box center [66, 205] width 0 height 0
checkbox input "true"
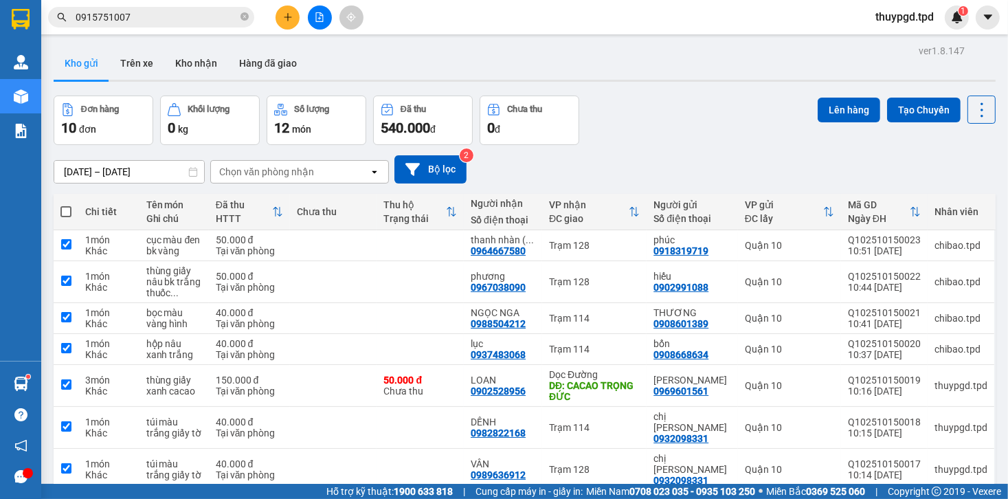
checkbox input "true"
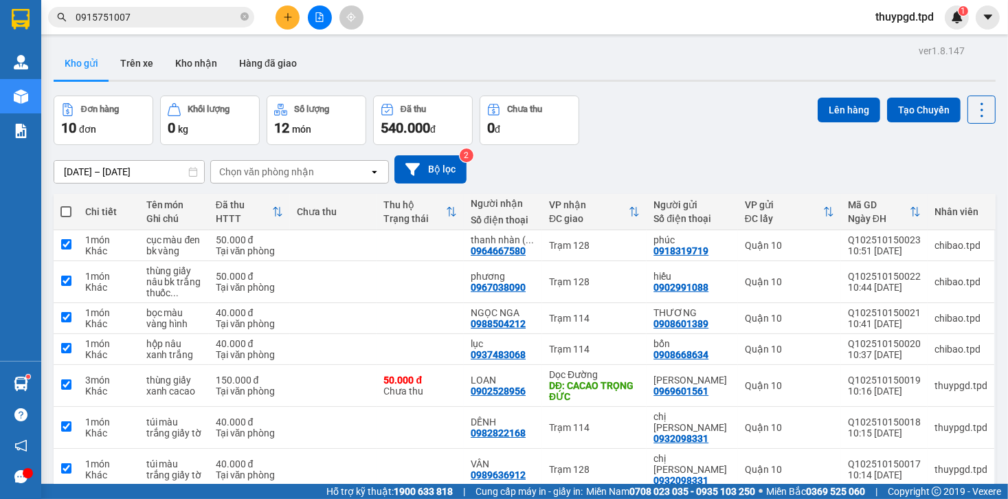
checkbox input "true"
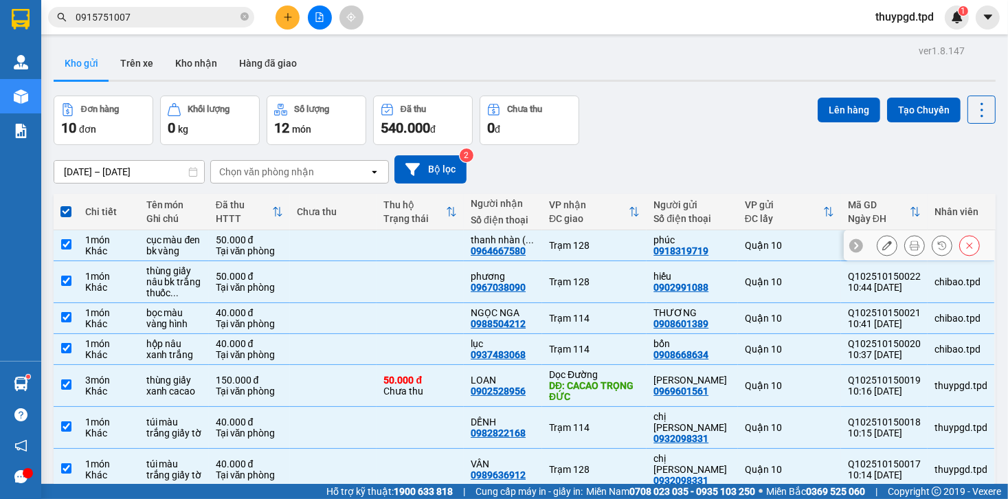
drag, startPoint x: 336, startPoint y: 241, endPoint x: 530, endPoint y: 337, distance: 216.9
click at [337, 240] on td at bounding box center [333, 245] width 87 height 31
checkbox input "false"
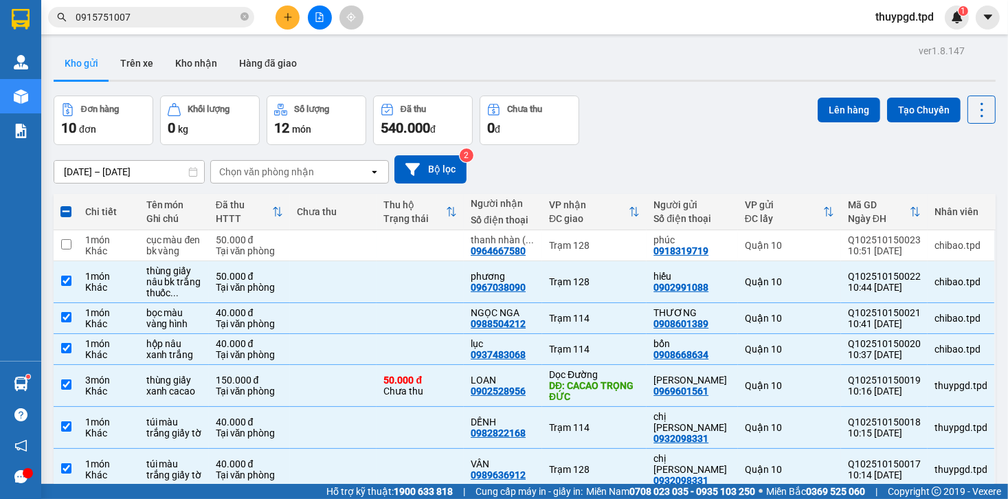
drag, startPoint x: 437, startPoint y: 409, endPoint x: 445, endPoint y: 390, distance: 20.7
checkbox input "false"
click at [840, 119] on button "Lên hàng" at bounding box center [849, 110] width 63 height 25
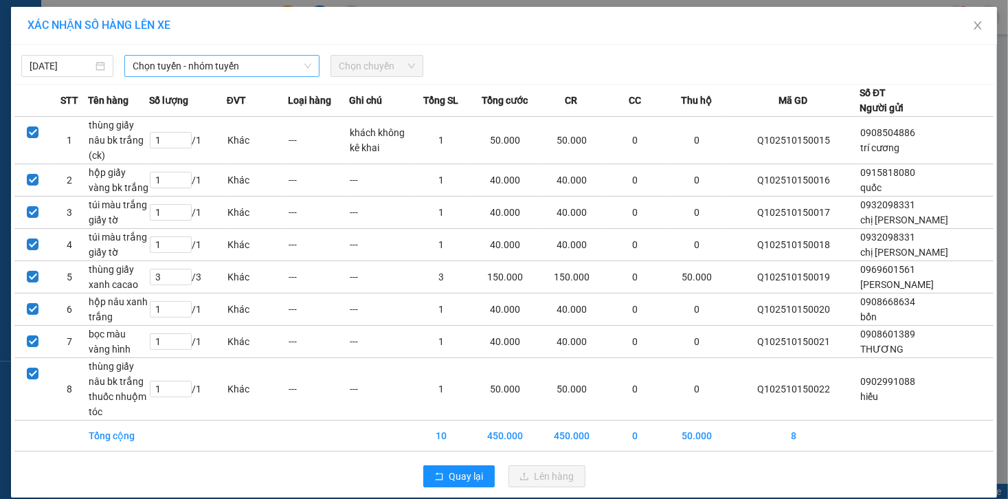
click at [173, 69] on span "Chọn tuyến - nhóm tuyến" at bounding box center [222, 66] width 179 height 21
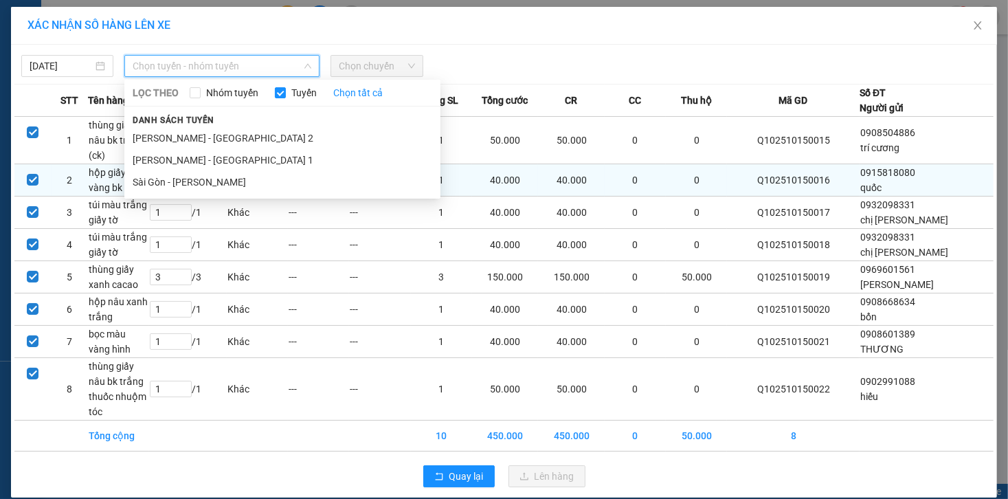
click at [179, 179] on li "Sài Gòn - [PERSON_NAME]" at bounding box center [282, 182] width 316 height 22
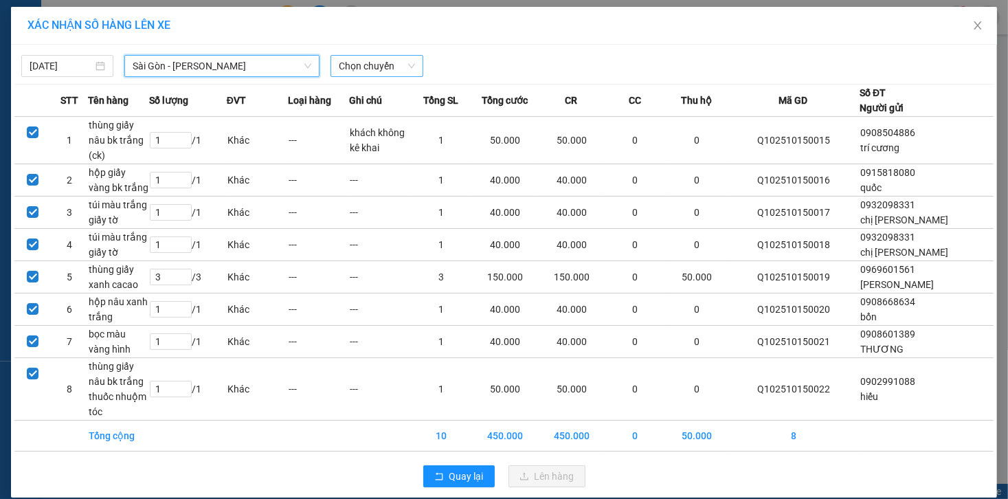
click at [397, 64] on span "Chọn chuyến" at bounding box center [377, 66] width 76 height 21
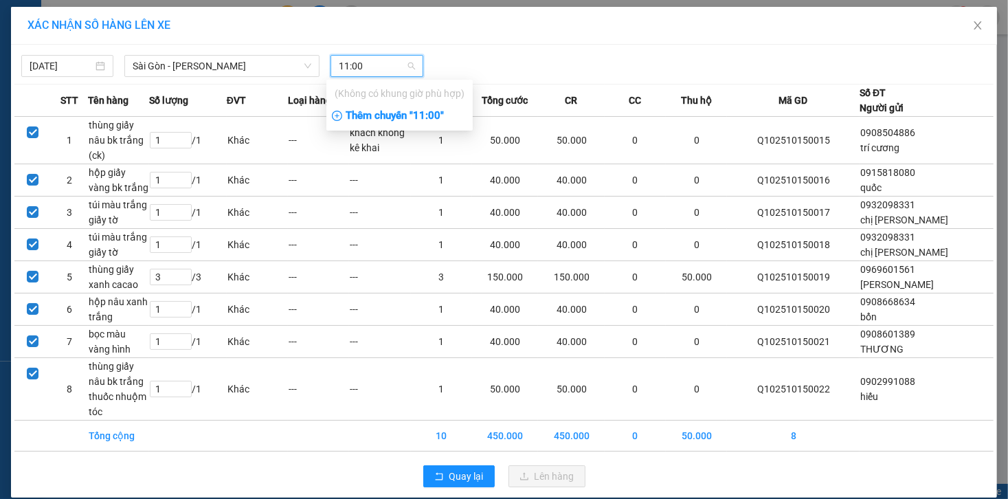
click at [429, 91] on div "(Không có khung giờ phù hợp)" at bounding box center [400, 93] width 130 height 15
type input "11:00"
click at [425, 115] on div "Thêm chuyến " 11:00 "" at bounding box center [399, 115] width 146 height 23
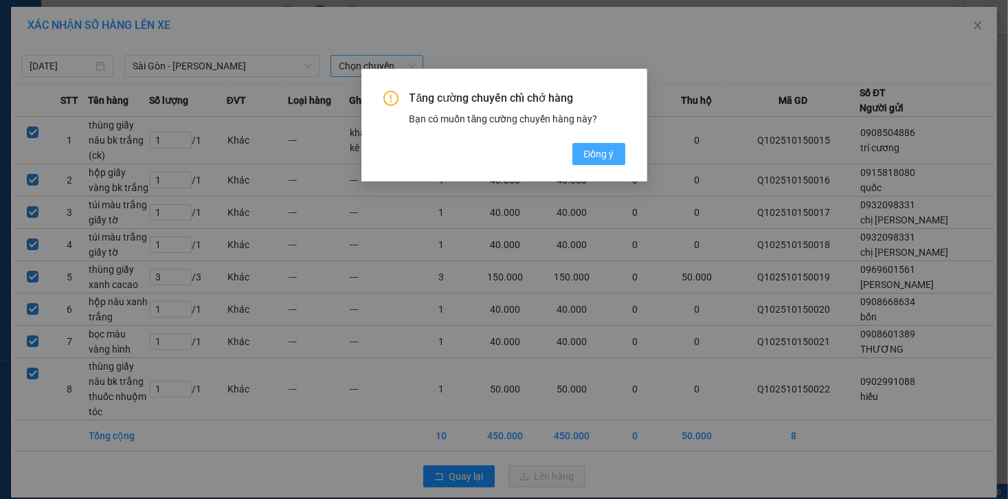
click at [608, 160] on span "Đồng ý" at bounding box center [598, 153] width 30 height 15
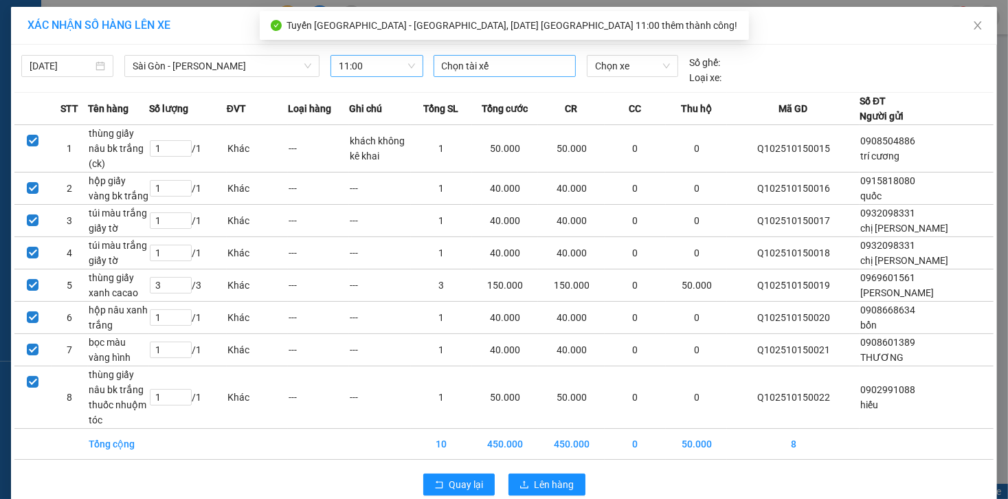
click at [471, 71] on div at bounding box center [504, 66] width 135 height 16
type input "nhâ"
click at [458, 85] on div "[PERSON_NAME]" at bounding box center [533, 92] width 190 height 15
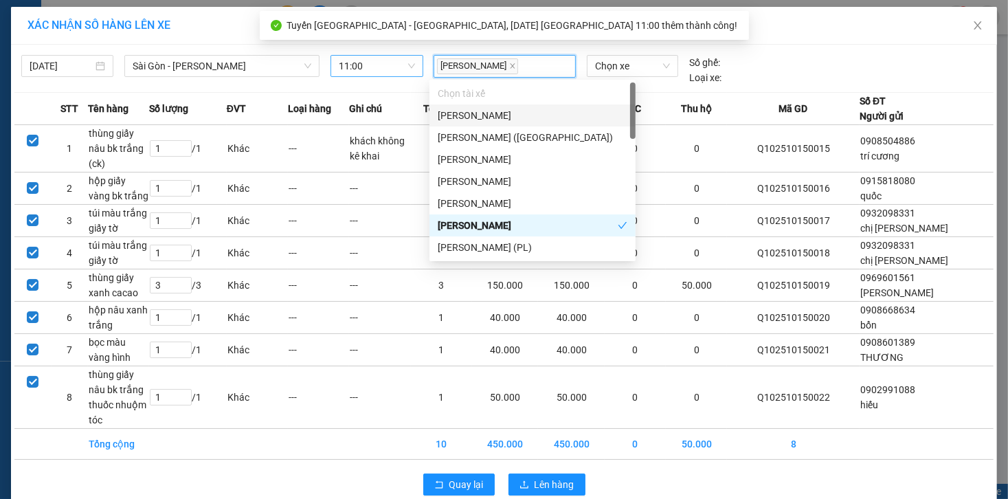
click at [628, 79] on body "Kết quả tìm kiếm ( 21 ) Bộ lọc Mã ĐH Trạng thái Món hàng Thu hộ Tổng cước Chưa …" at bounding box center [504, 249] width 1008 height 499
click at [630, 66] on span "Chọn xe" at bounding box center [632, 66] width 75 height 21
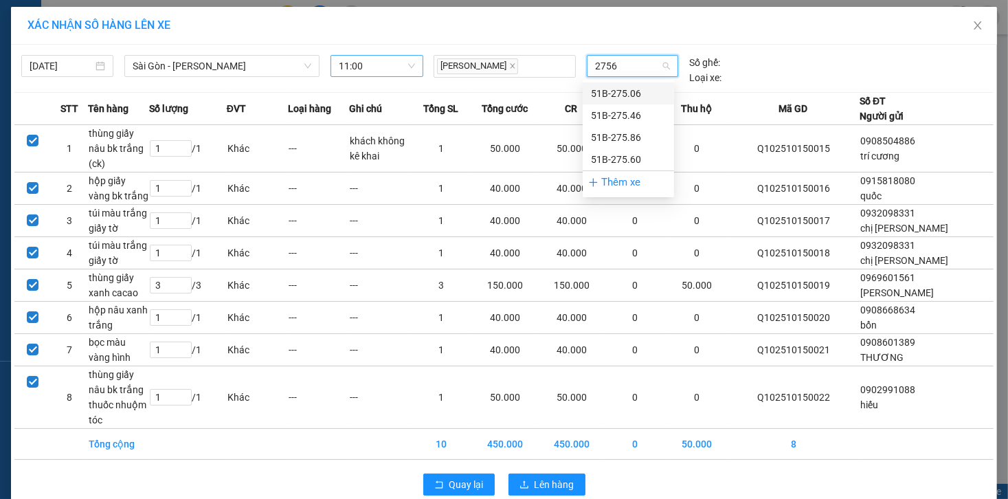
type input "27560"
click at [638, 91] on div "51B-275.60" at bounding box center [628, 93] width 75 height 15
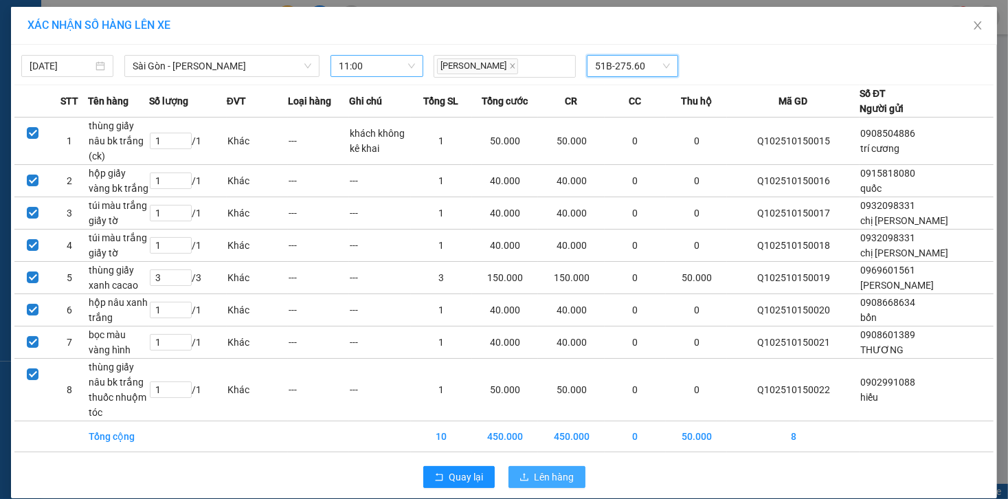
click at [560, 469] on span "Lên hàng" at bounding box center [555, 476] width 40 height 15
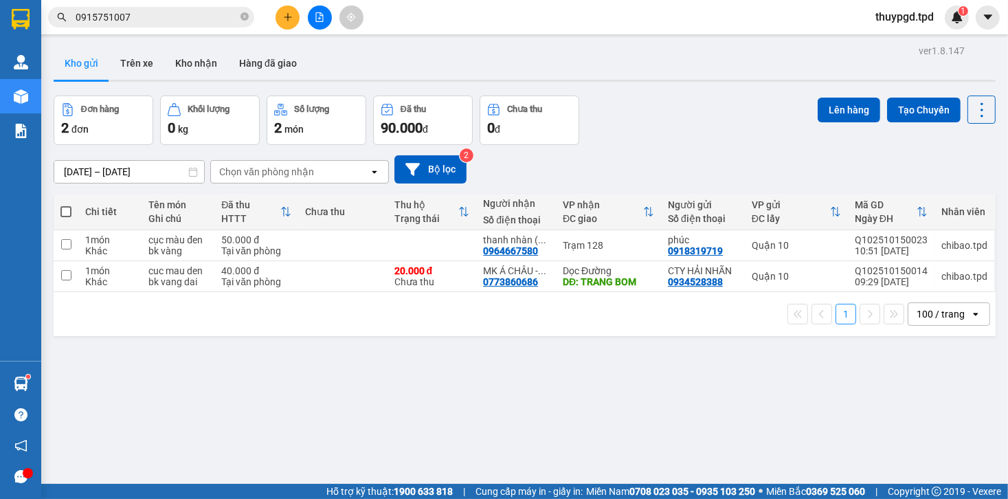
click at [322, 14] on icon "file-add" at bounding box center [320, 17] width 10 height 10
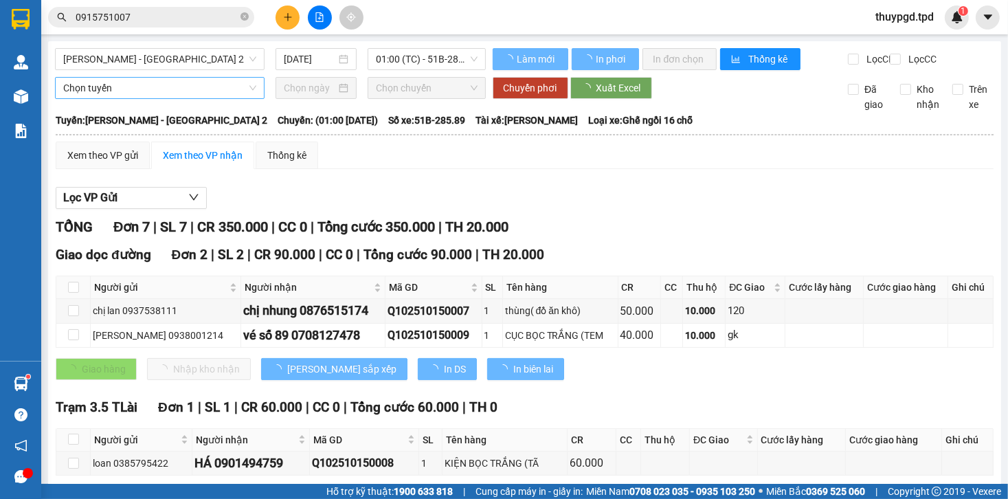
click at [150, 60] on span "[PERSON_NAME] - [GEOGRAPHIC_DATA] 2" at bounding box center [159, 59] width 193 height 21
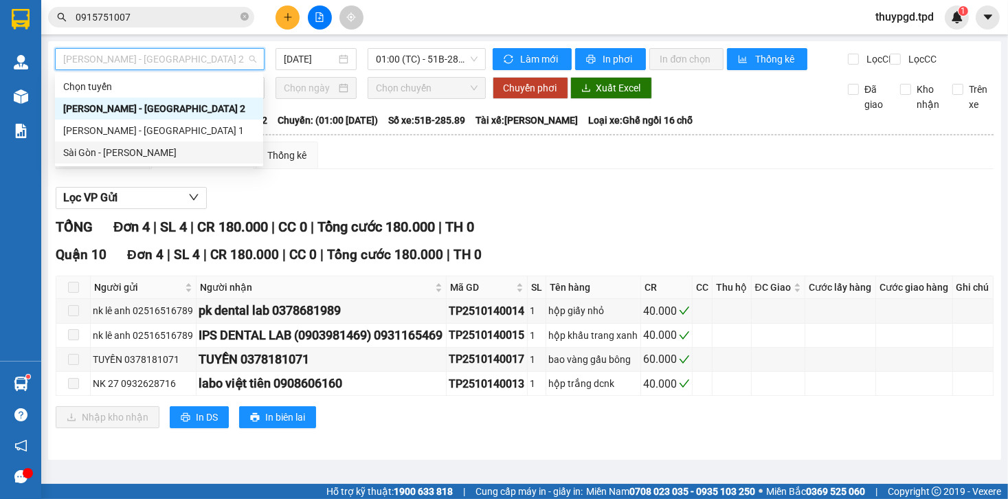
click at [148, 146] on div "Sài Gòn - [PERSON_NAME]" at bounding box center [159, 152] width 192 height 15
type input "[DATE]"
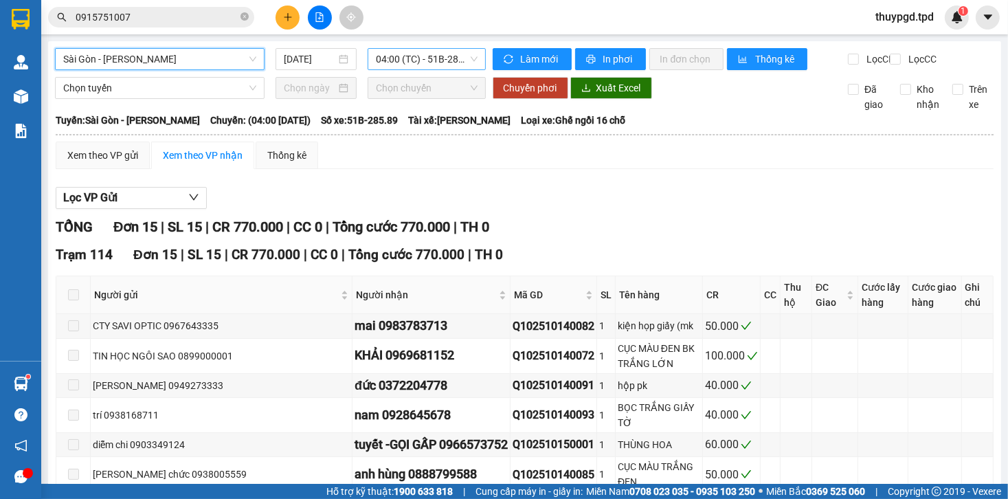
click at [423, 69] on div "Sài Gòn - Phương Lâm Sài Gòn - [PERSON_NAME] [DATE] 04:00 (TC) - 51B-285.89" at bounding box center [270, 59] width 431 height 22
click at [424, 66] on span "04:00 (TC) - 51B-285.89" at bounding box center [426, 59] width 101 height 21
click at [426, 60] on span "04:00 (TC) - 51B-285.89" at bounding box center [426, 59] width 101 height 21
click at [437, 60] on span "04:00 (TC) - 51B-285.89" at bounding box center [426, 59] width 101 height 21
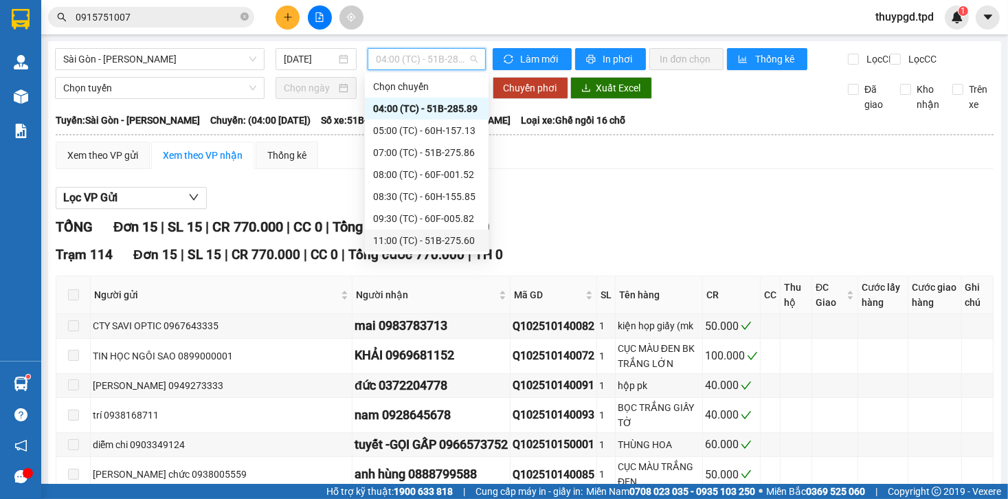
click at [449, 247] on div "11:00 (TC) - 51B-275.60" at bounding box center [426, 240] width 107 height 15
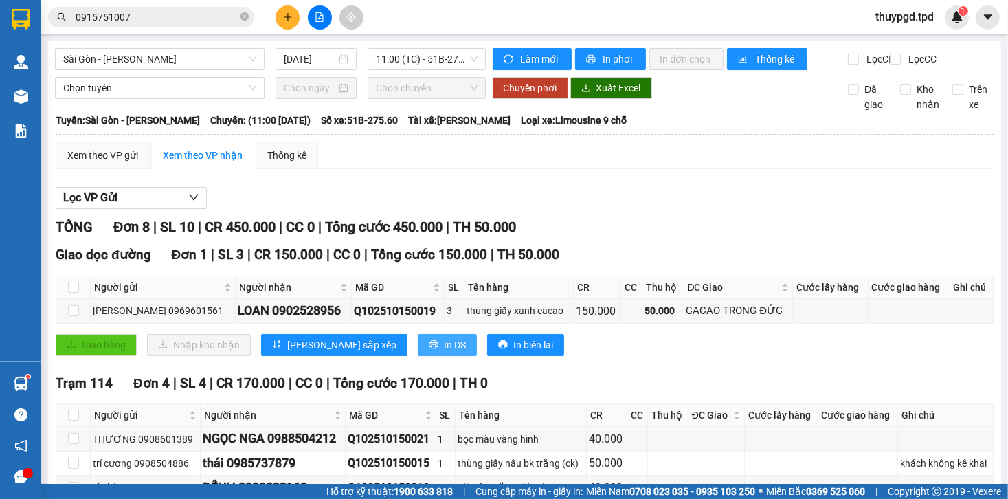
click at [418, 356] on button "In DS" at bounding box center [447, 345] width 59 height 22
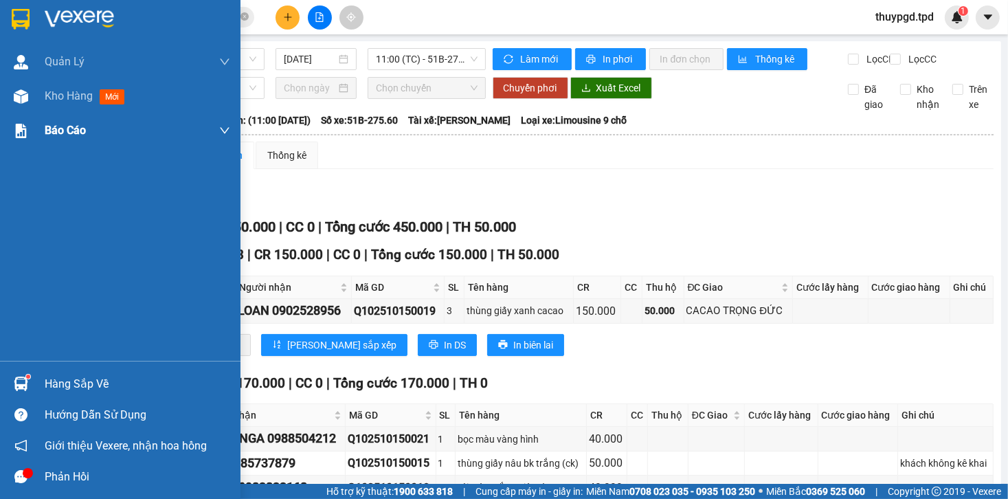
click at [10, 102] on div at bounding box center [21, 97] width 24 height 24
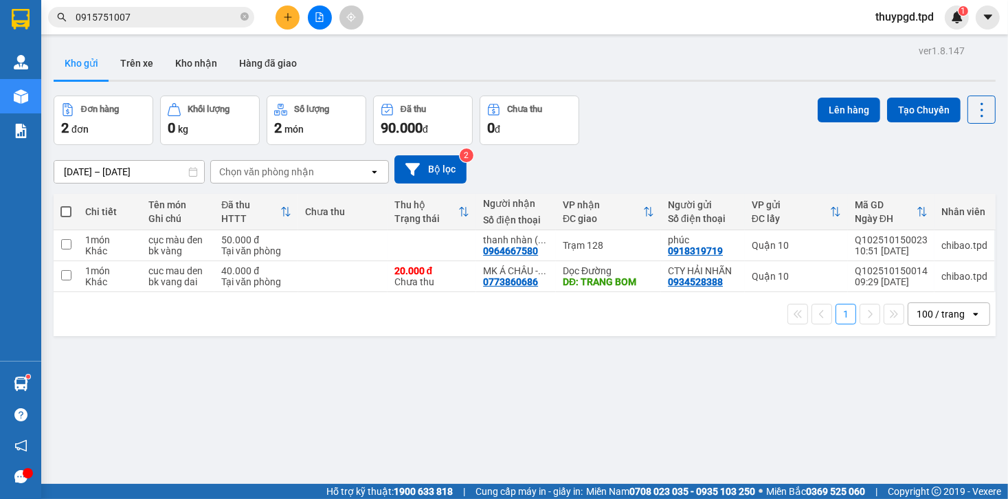
click at [289, 280] on div "Tại văn phòng" at bounding box center [256, 281] width 70 height 11
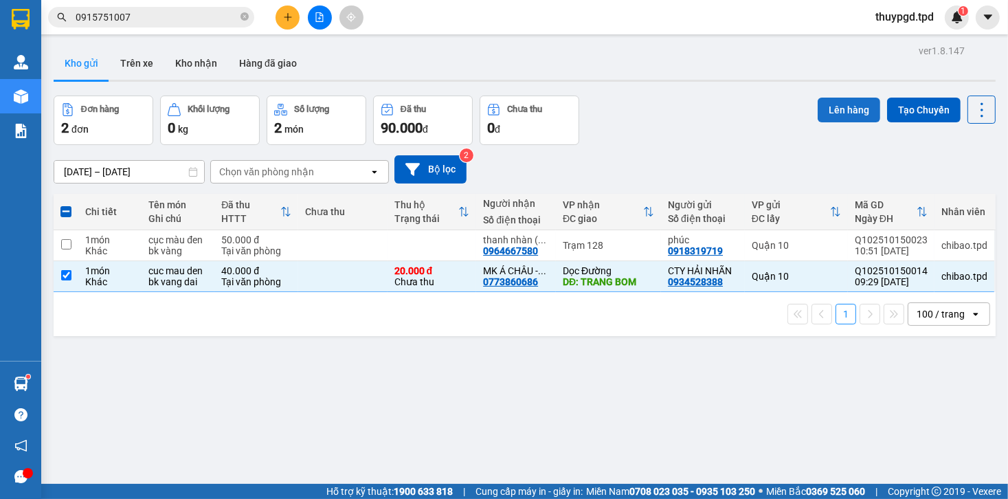
click at [833, 109] on button "Lên hàng" at bounding box center [849, 110] width 63 height 25
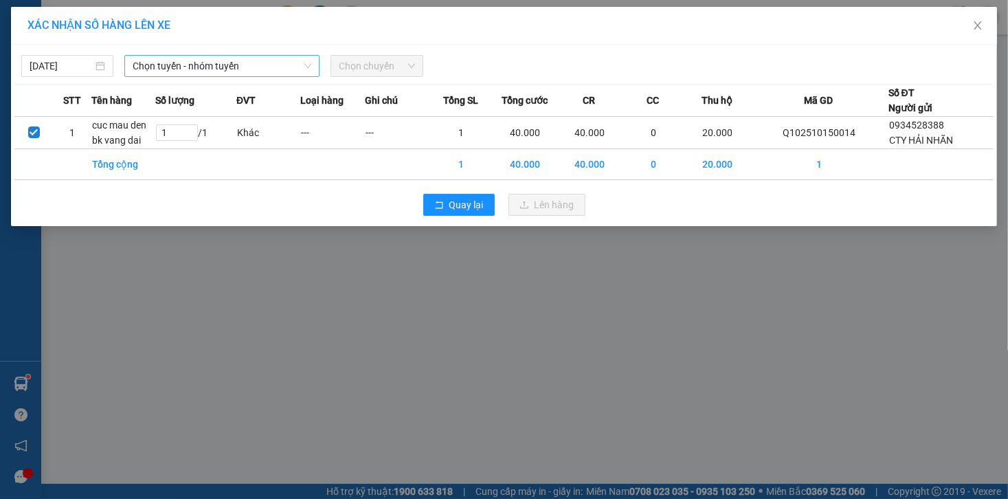
drag, startPoint x: 175, startPoint y: 64, endPoint x: 166, endPoint y: 71, distance: 11.8
click at [175, 65] on span "Chọn tuyến - nhóm tuyến" at bounding box center [222, 66] width 179 height 21
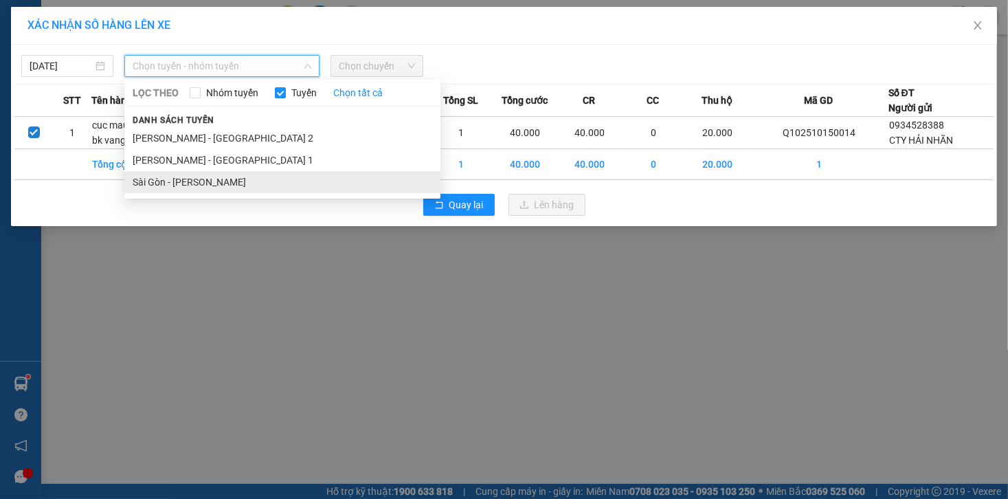
click at [191, 176] on li "Sài Gòn - [PERSON_NAME]" at bounding box center [282, 182] width 316 height 22
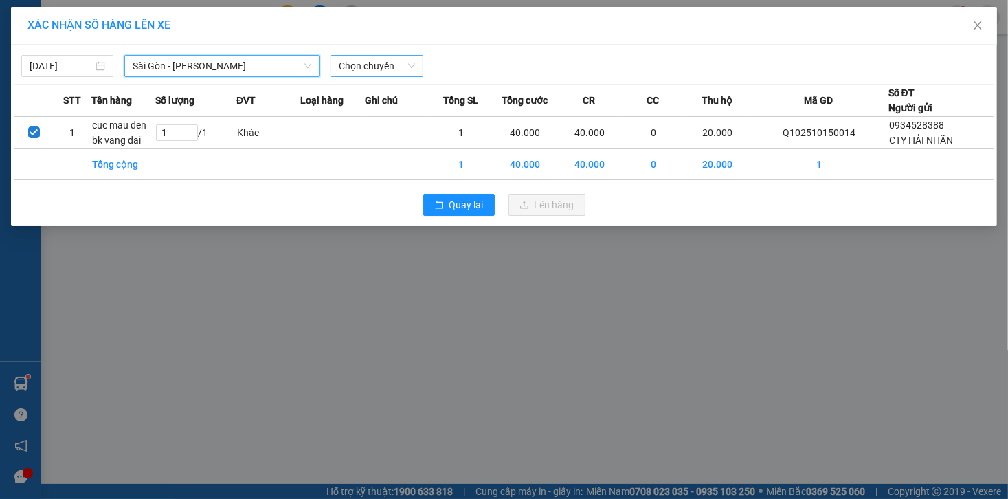
click at [349, 70] on span "Chọn chuyến" at bounding box center [377, 66] width 76 height 21
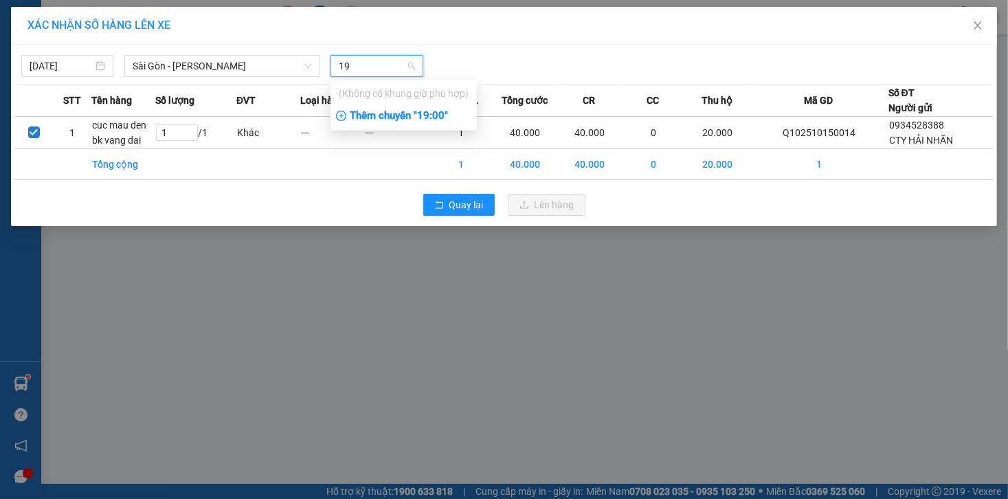
type input "1"
type input "10:30"
click at [385, 106] on div "Thêm chuyến " 10:30 "" at bounding box center [403, 115] width 146 height 23
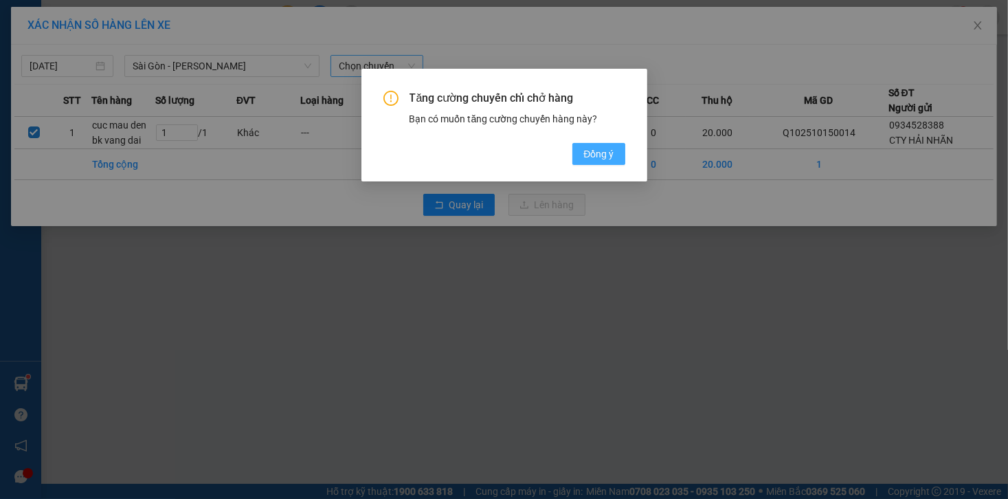
click at [612, 155] on span "Đồng ý" at bounding box center [598, 153] width 30 height 15
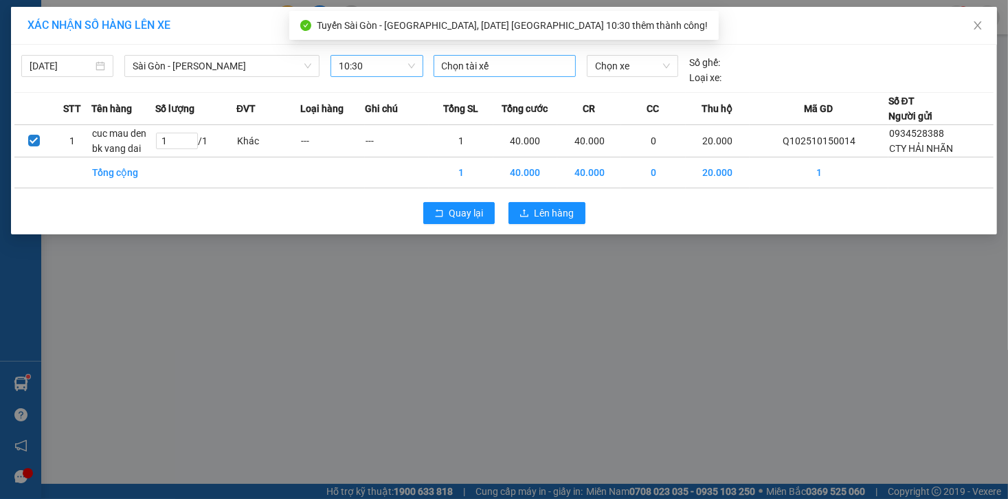
click at [456, 74] on div "Chọn tài xế" at bounding box center [505, 66] width 142 height 22
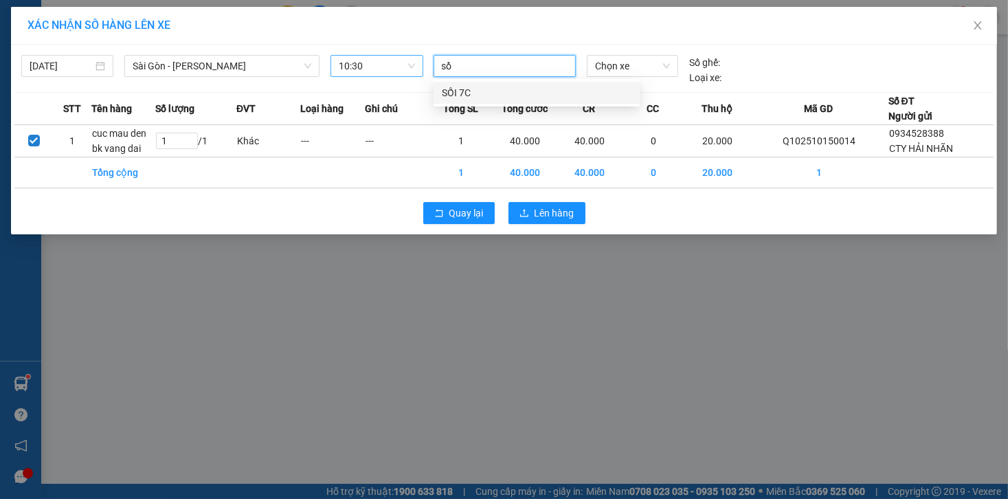
type input "sồi"
click at [496, 91] on div "SỒI 7C" at bounding box center [537, 92] width 190 height 15
click at [641, 60] on span "Chọn xe" at bounding box center [632, 66] width 75 height 21
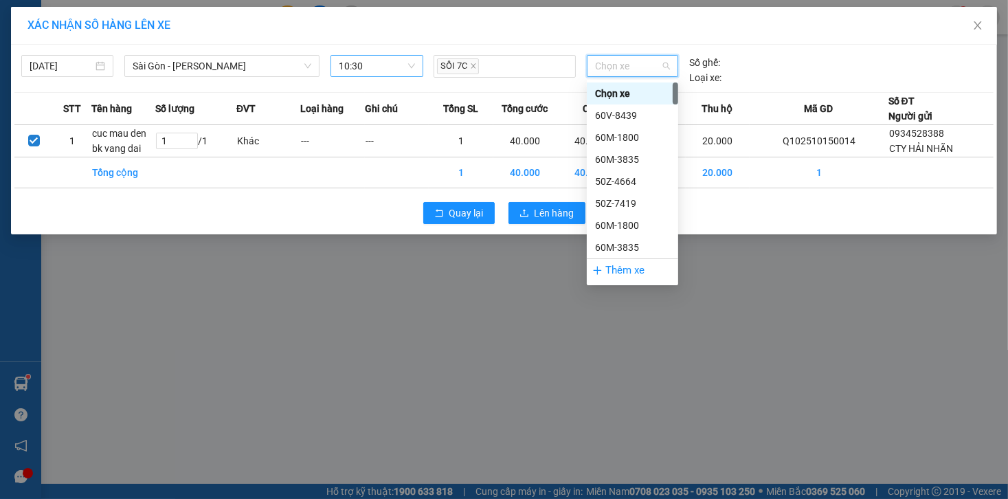
type input "3"
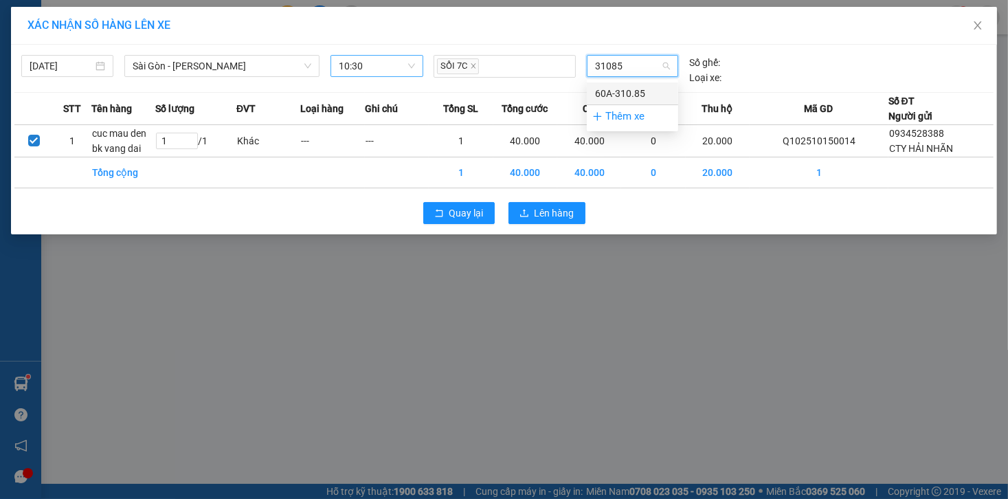
click at [632, 91] on div "60A-310.85" at bounding box center [632, 93] width 75 height 15
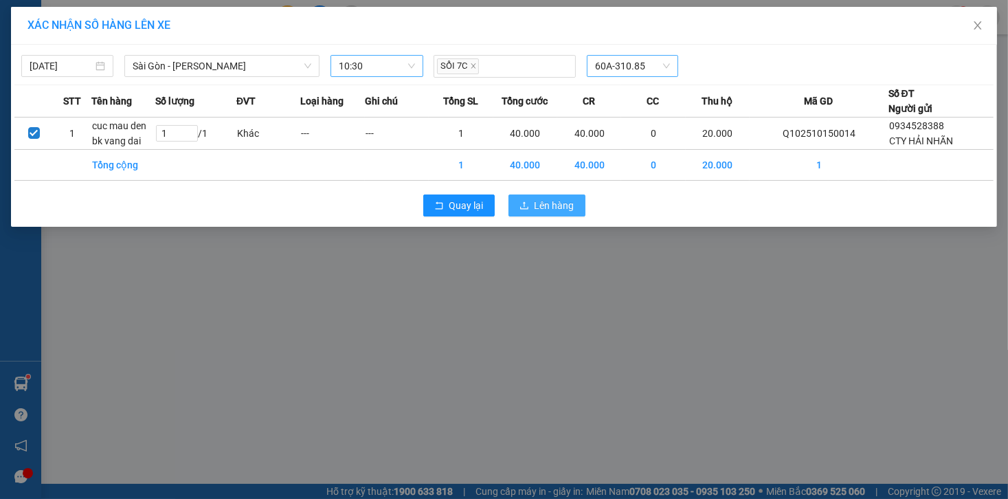
click at [524, 201] on icon "upload" at bounding box center [524, 206] width 10 height 10
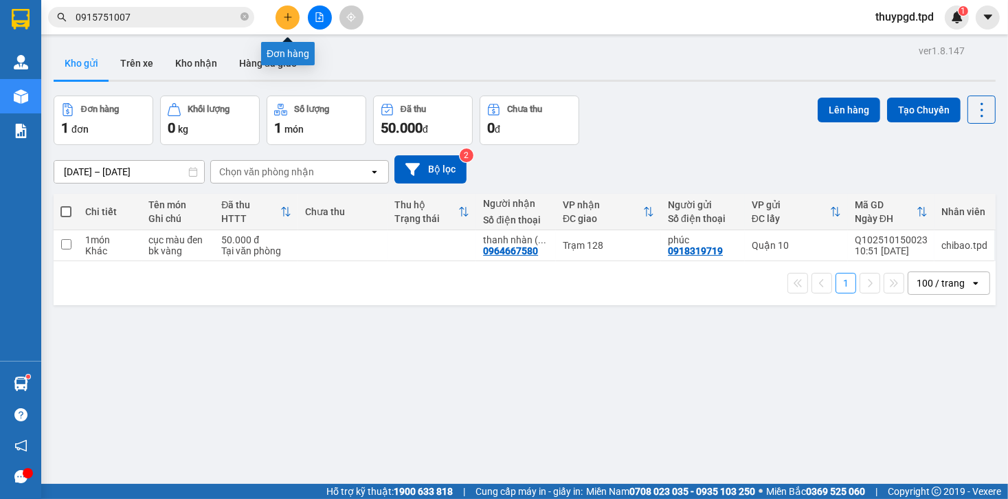
click at [282, 19] on button at bounding box center [288, 17] width 24 height 24
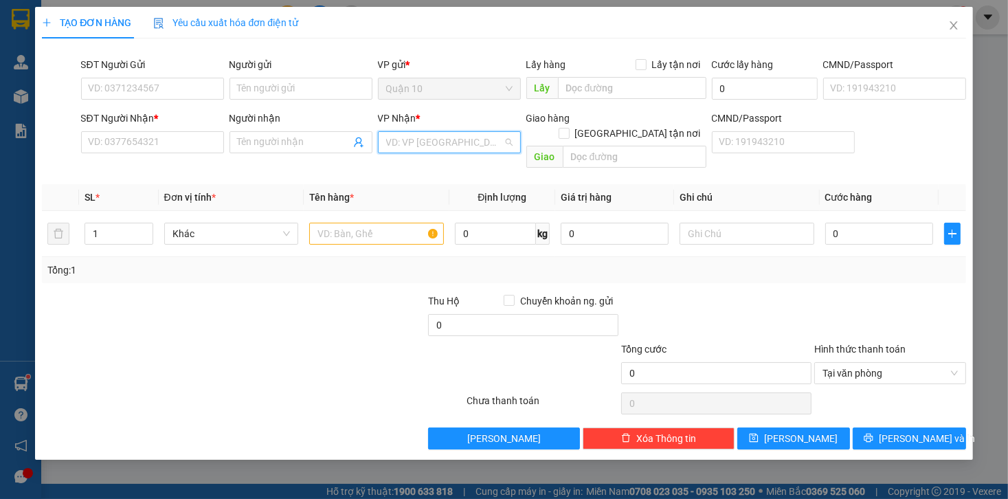
click at [462, 144] on input "search" at bounding box center [444, 142] width 117 height 21
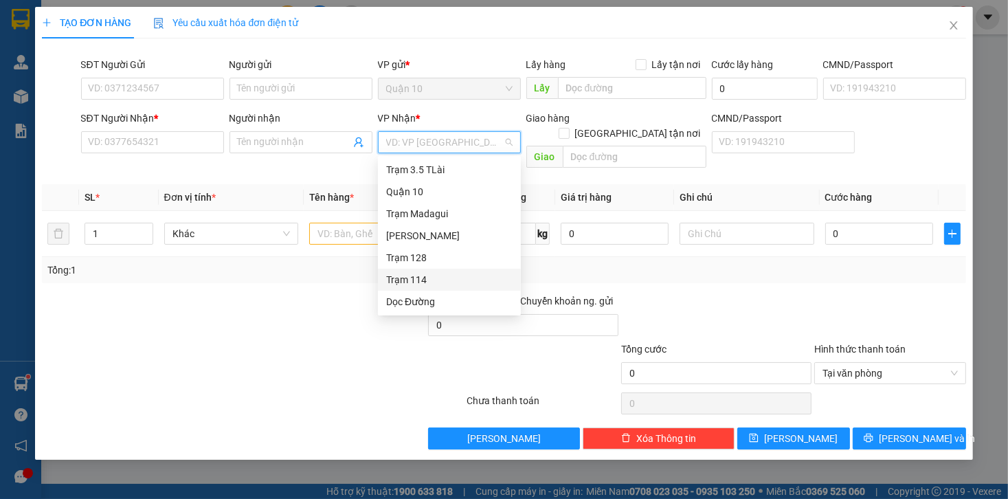
drag, startPoint x: 412, startPoint y: 277, endPoint x: 399, endPoint y: 269, distance: 15.1
click at [412, 278] on div "Trạm 114" at bounding box center [449, 279] width 126 height 15
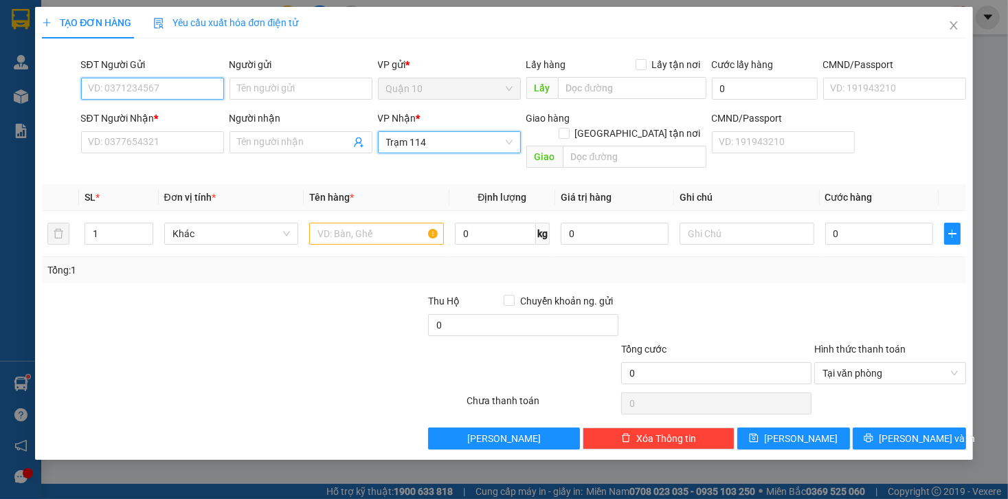
click at [165, 87] on input "SĐT Người Gửi" at bounding box center [152, 89] width 143 height 22
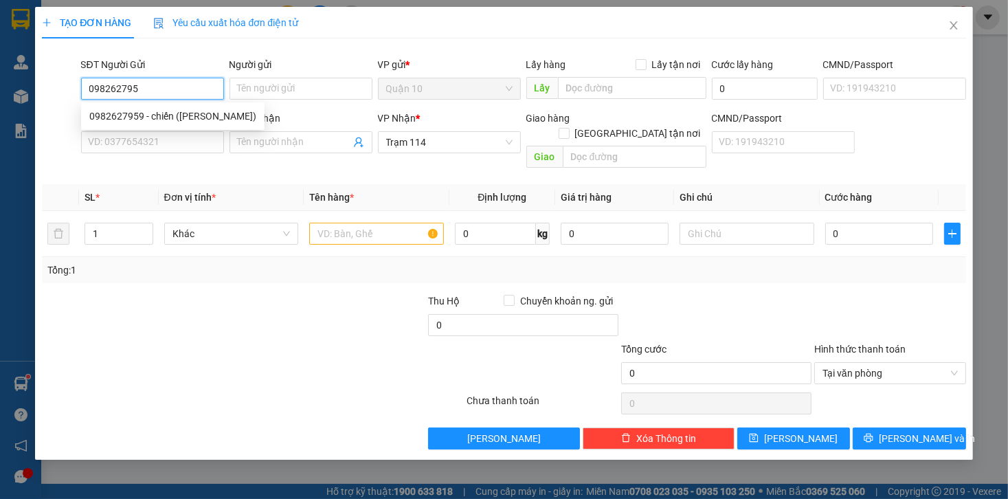
type input "0982627959"
click at [157, 126] on div "0982627959 - chiến ([PERSON_NAME])" at bounding box center [172, 116] width 183 height 22
type input "chiến ([PERSON_NAME])"
type input "096095001789"
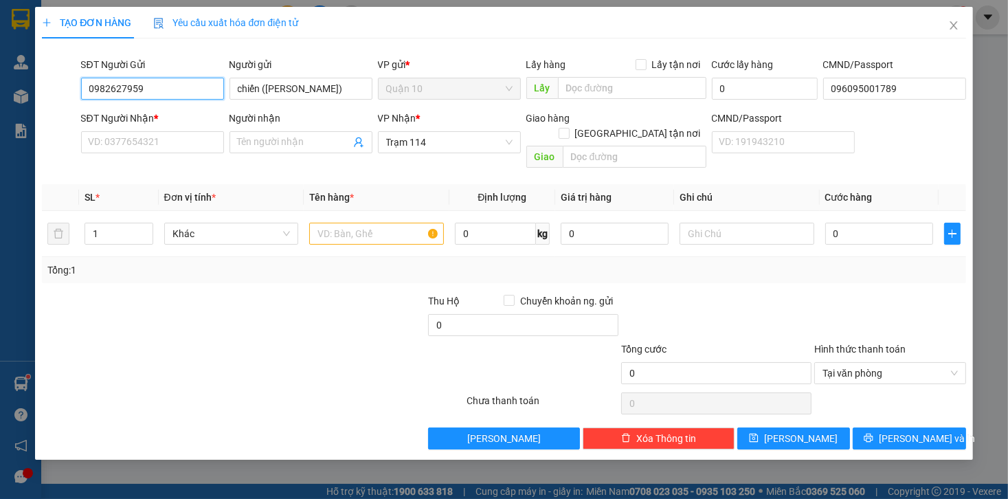
type input "0982627959"
click at [175, 100] on div "SĐT Người Gửi 0982627959 0982627959" at bounding box center [152, 81] width 143 height 48
click at [186, 91] on input "0982627959" at bounding box center [152, 89] width 143 height 22
click at [188, 114] on div "0982627959 - chiến ([PERSON_NAME])" at bounding box center [172, 116] width 167 height 15
click at [186, 89] on input "0982627959" at bounding box center [152, 89] width 143 height 22
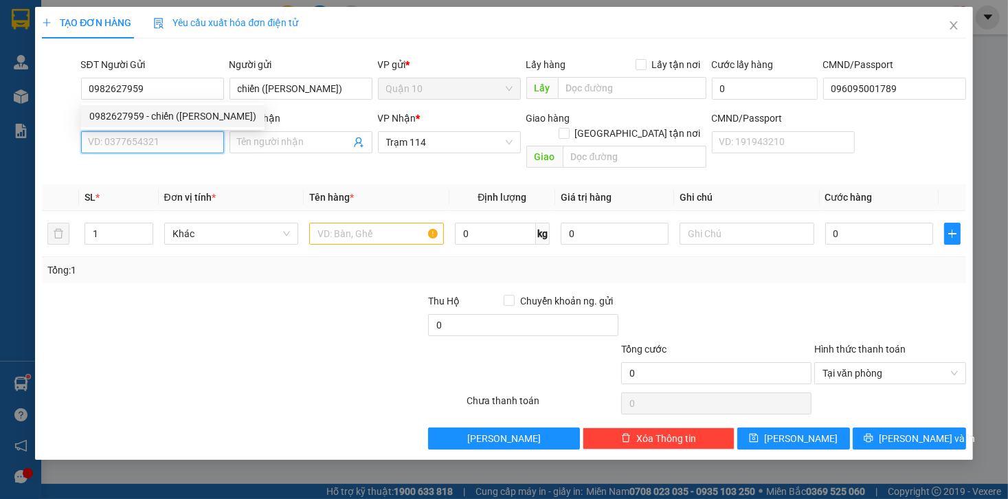
click at [146, 139] on input "SĐT Người Nhận *" at bounding box center [152, 142] width 143 height 22
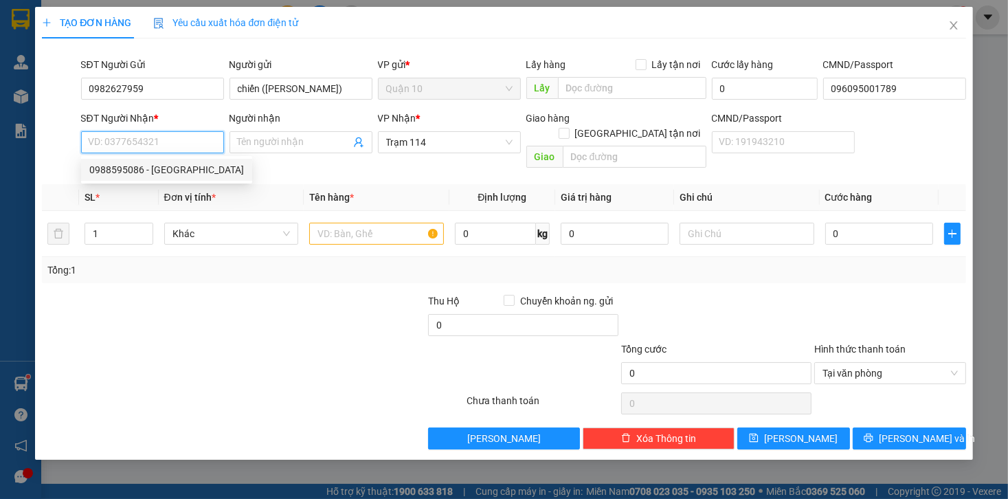
click at [150, 172] on div "0988595086 - [GEOGRAPHIC_DATA]" at bounding box center [166, 169] width 155 height 15
type input "0988595086"
type input "VINH SƠN"
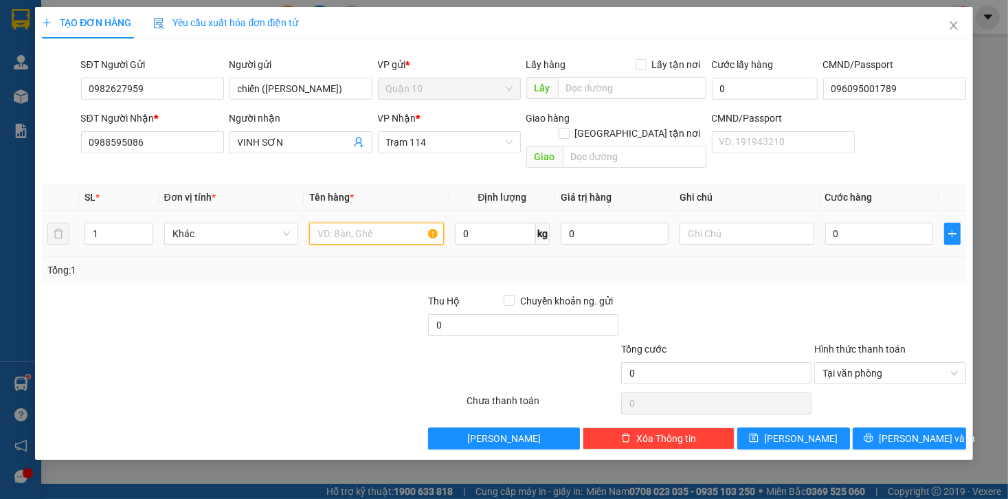
click at [390, 223] on input "text" at bounding box center [376, 234] width 135 height 22
type input "thùng giấy nâu bk vàng d"
click at [788, 270] on div "Transit Pickup Surcharge Ids Transit Deliver Surcharge Ids Transit Deliver Surc…" at bounding box center [503, 249] width 923 height 400
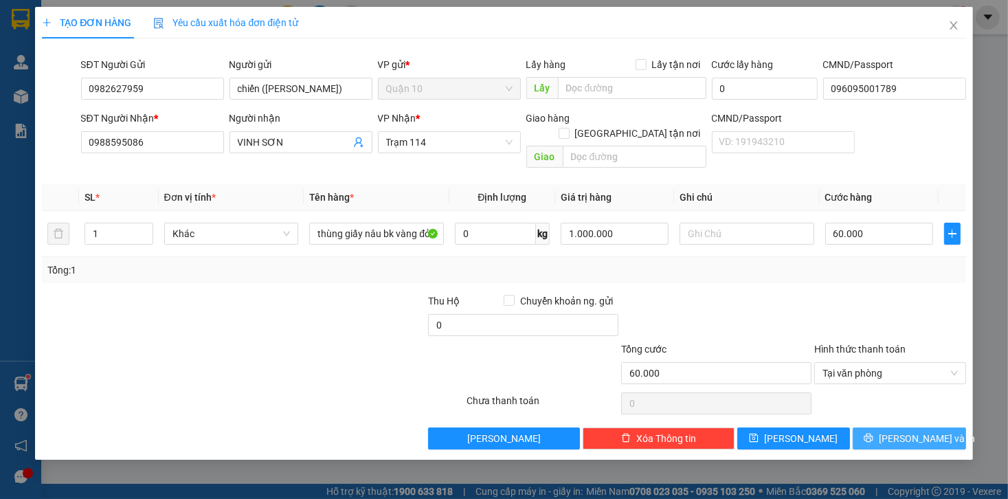
click at [886, 428] on button "[PERSON_NAME] và In" at bounding box center [909, 438] width 113 height 22
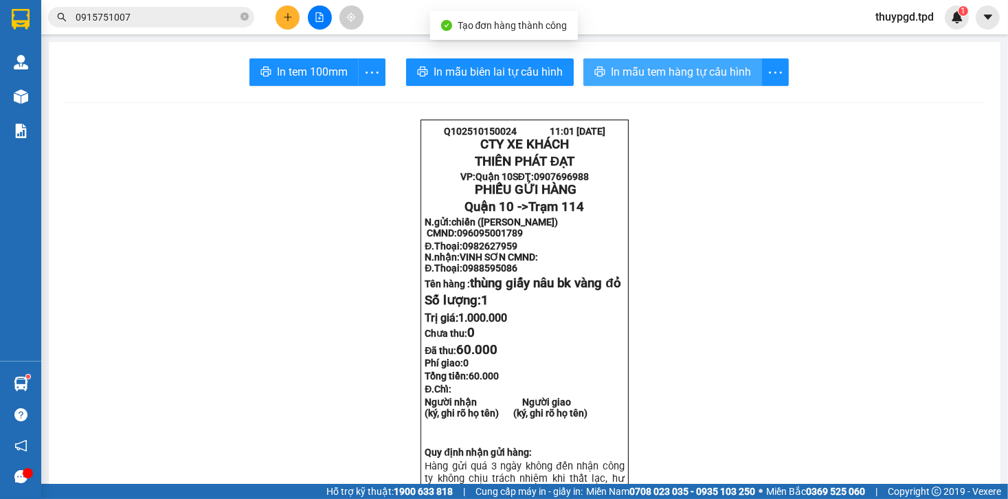
click at [612, 74] on span "In mẫu tem hàng tự cấu hình" at bounding box center [681, 71] width 140 height 17
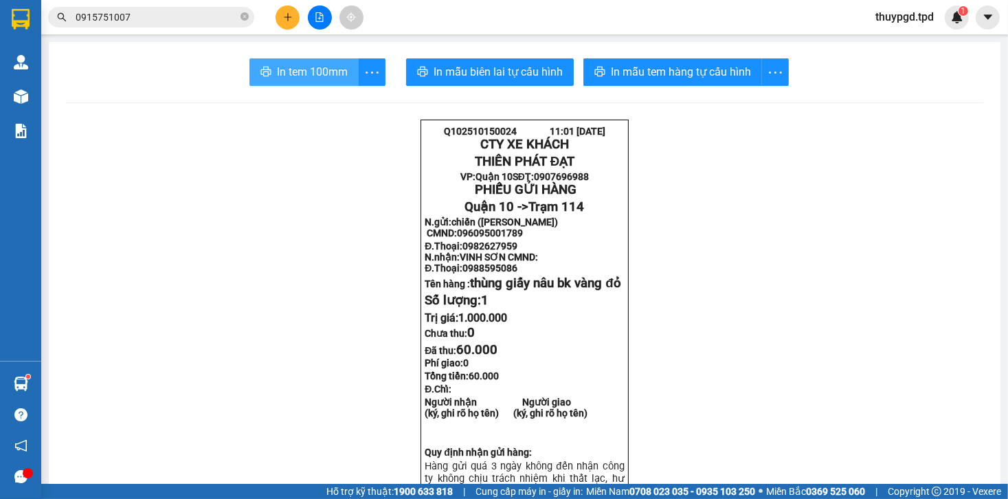
click at [295, 78] on span "In tem 100mm" at bounding box center [312, 71] width 71 height 17
click at [321, 71] on span "In tem 100mm" at bounding box center [312, 71] width 71 height 17
click at [302, 18] on div at bounding box center [319, 17] width 103 height 24
click at [295, 16] on button at bounding box center [288, 17] width 24 height 24
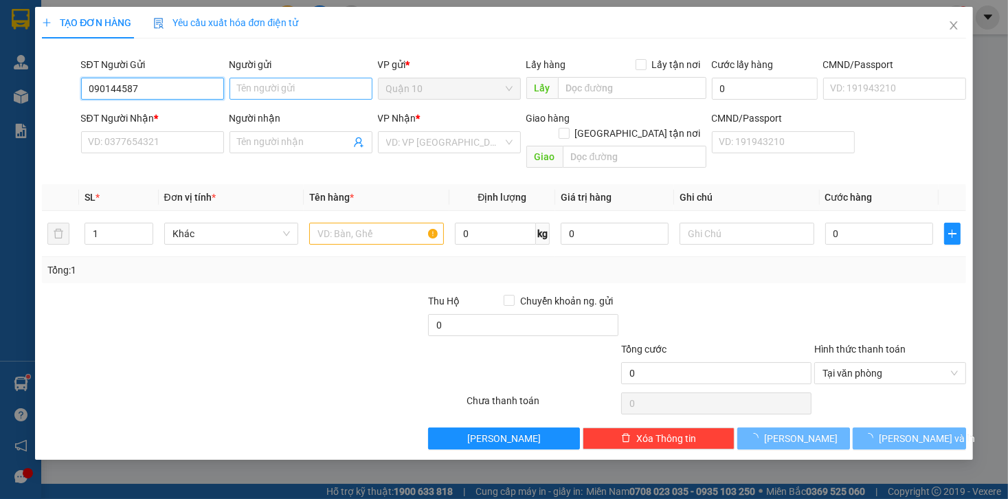
type input "0901445877"
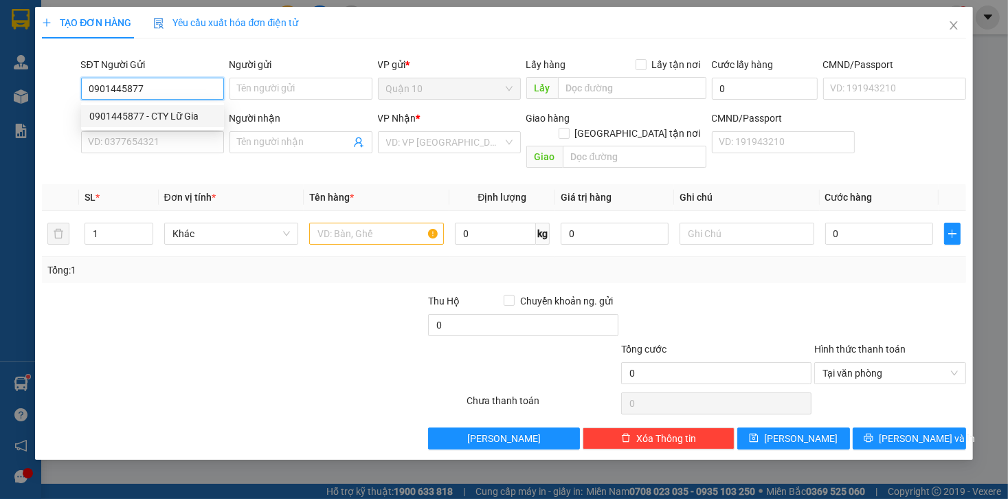
click at [148, 111] on div "0901445877 - CTY Lữ Gia" at bounding box center [152, 116] width 126 height 15
type input "CTY Lữ Gia"
type input "079079000188"
type input "0938266839"
type input "[PERSON_NAME]"
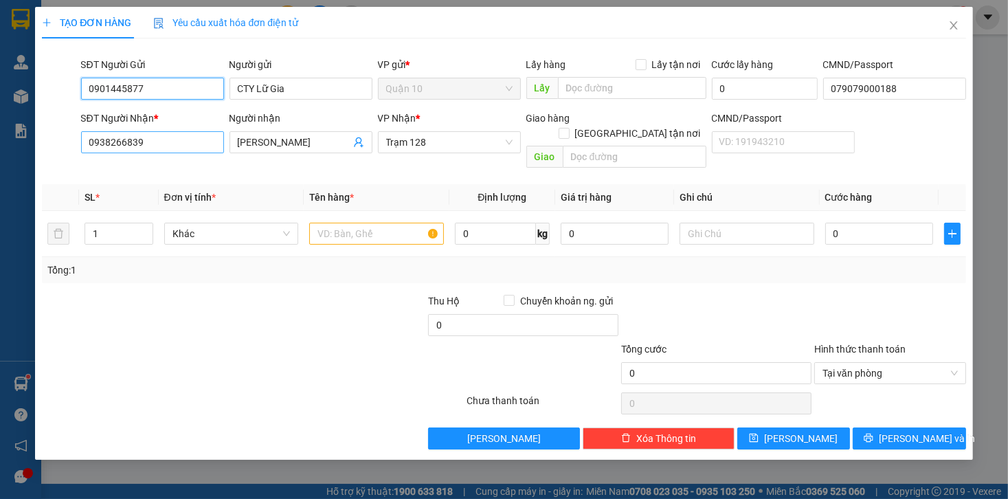
type input "0901445877"
click at [170, 148] on input "0938266839" at bounding box center [152, 142] width 143 height 22
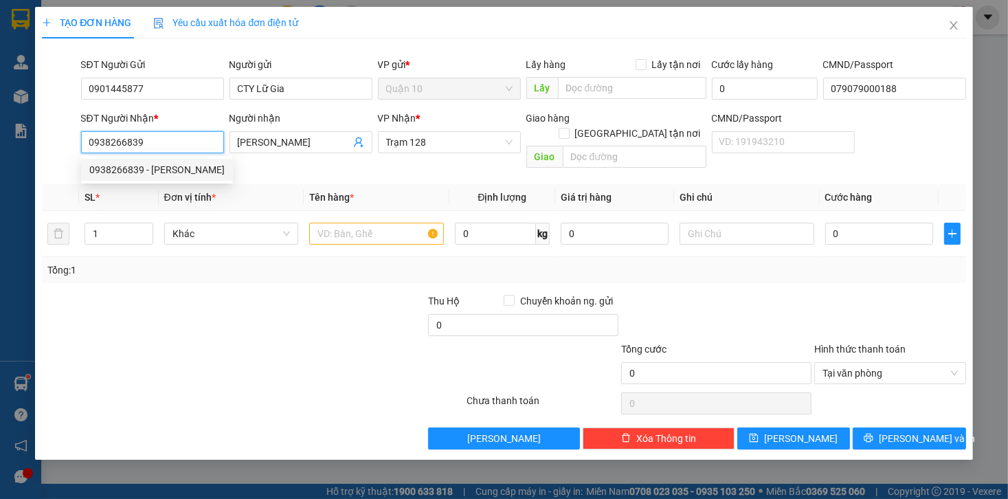
click at [170, 148] on input "0938266839" at bounding box center [152, 142] width 143 height 22
type input "0908824628"
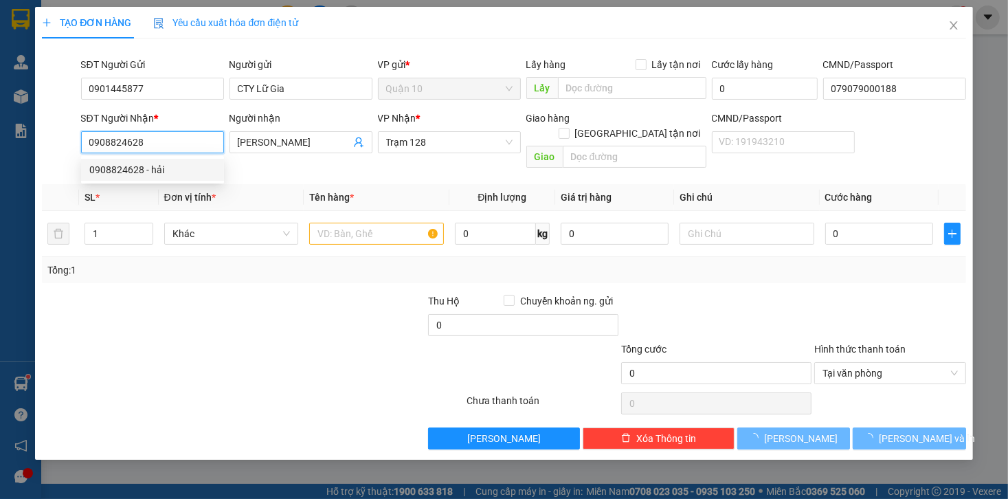
click at [148, 168] on div "0908824628 - hải" at bounding box center [152, 169] width 126 height 15
type input "hải"
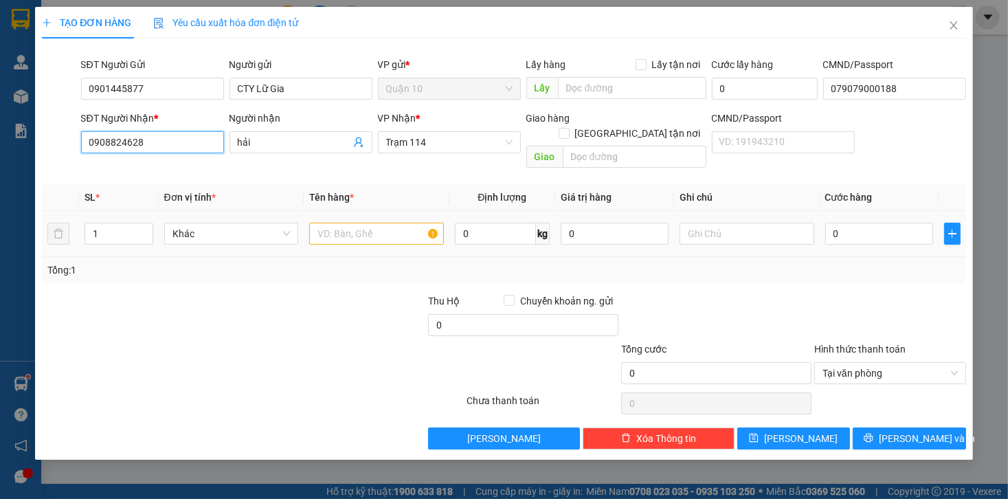
type input "0908824628"
click at [357, 223] on input "text" at bounding box center [376, 234] width 135 height 22
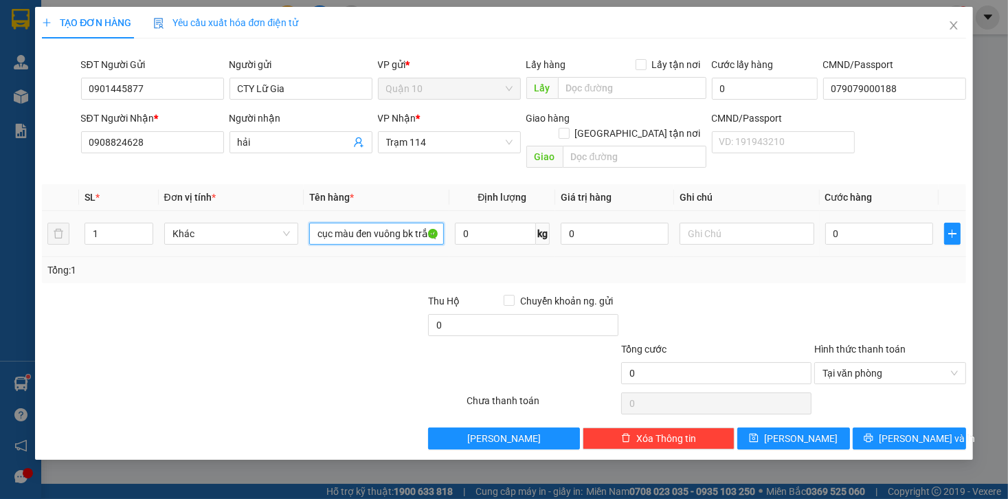
type input "cục màu đen vuông bk trắng"
click at [985, 273] on div "TẠO ĐƠN HÀNG Yêu cầu xuất hóa đơn điện tử Transit Pickup Surcharge Ids Transit …" at bounding box center [504, 249] width 1008 height 499
click at [983, 276] on div "TẠO ĐƠN HÀNG Yêu cầu xuất hóa đơn điện tử Transit Pickup Surcharge Ids Transit …" at bounding box center [504, 249] width 1008 height 499
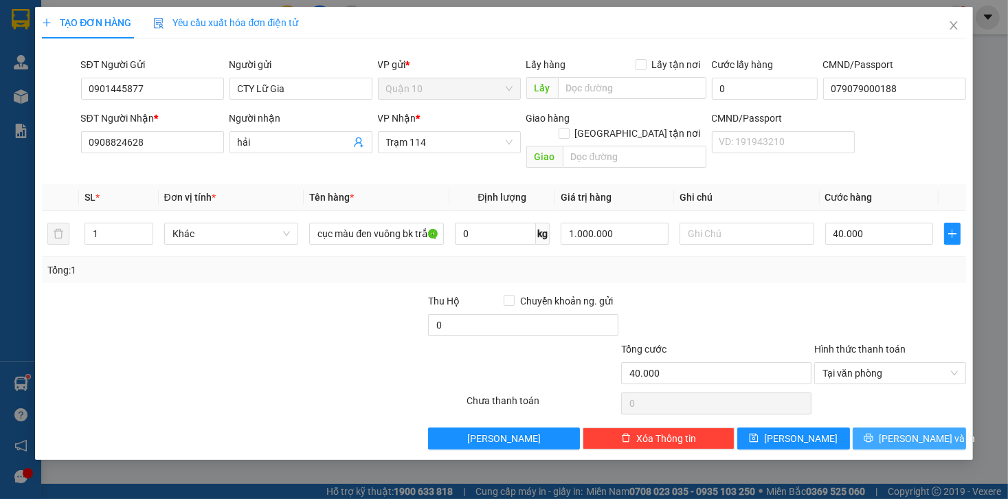
click at [901, 431] on span "[PERSON_NAME] và In" at bounding box center [927, 438] width 96 height 15
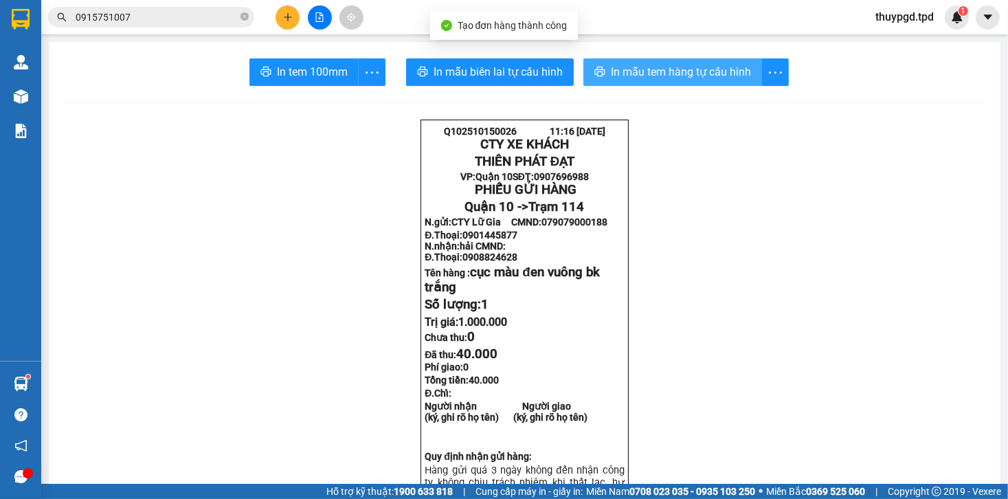
click at [723, 69] on span "In mẫu tem hàng tự cấu hình" at bounding box center [681, 71] width 140 height 17
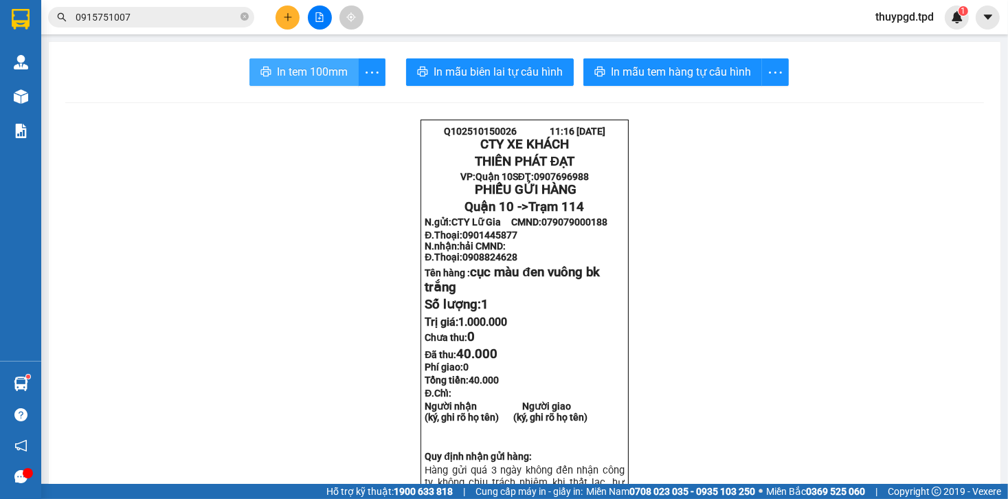
click at [321, 74] on span "In tem 100mm" at bounding box center [312, 71] width 71 height 17
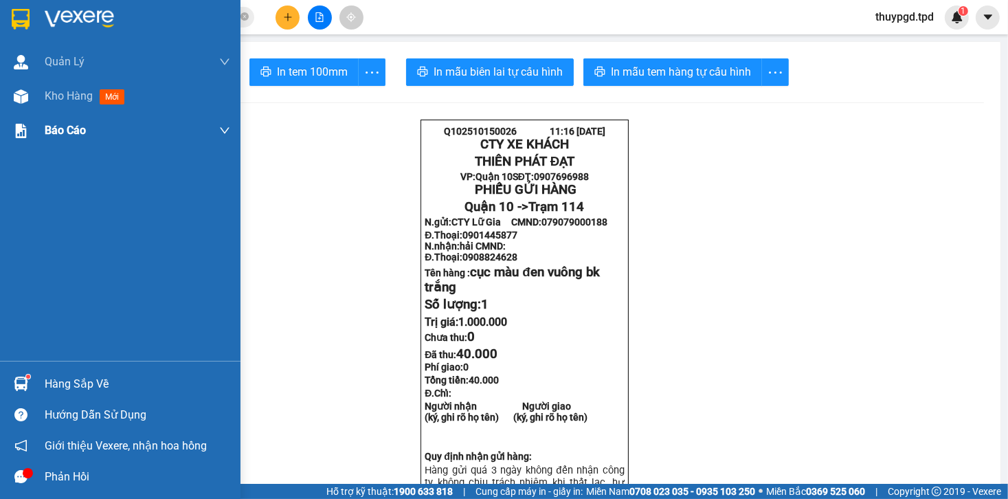
click at [30, 86] on div at bounding box center [21, 97] width 24 height 24
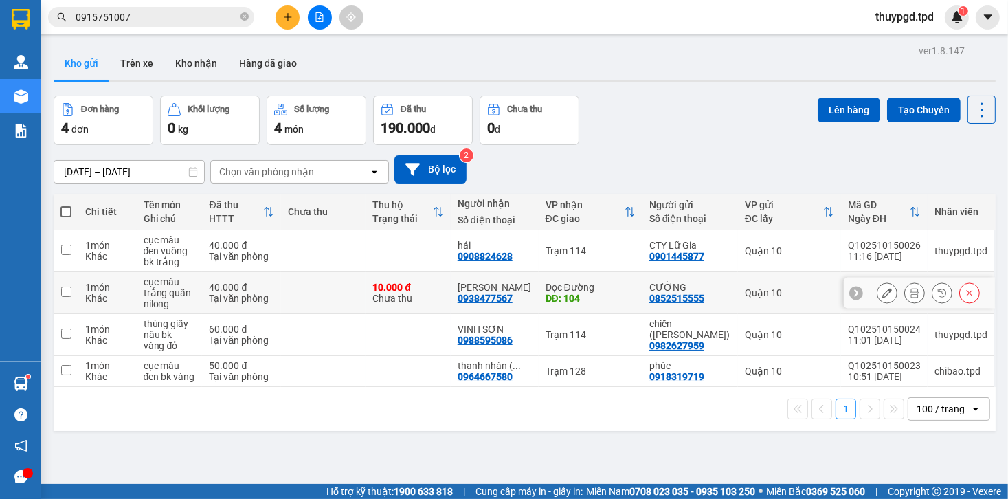
click at [895, 288] on div at bounding box center [928, 292] width 103 height 21
click at [910, 295] on icon at bounding box center [915, 293] width 10 height 10
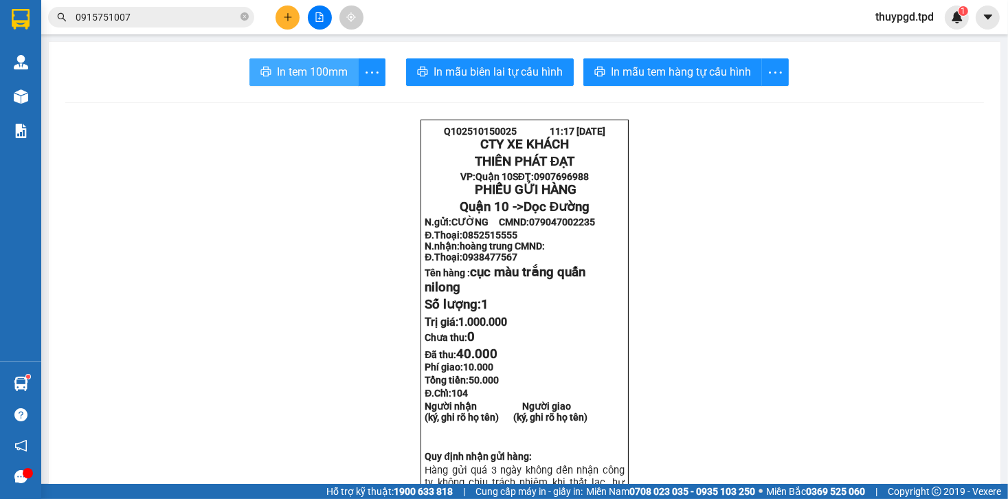
click at [309, 80] on button "In tem 100mm" at bounding box center [303, 71] width 109 height 27
